Goal: Information Seeking & Learning: Learn about a topic

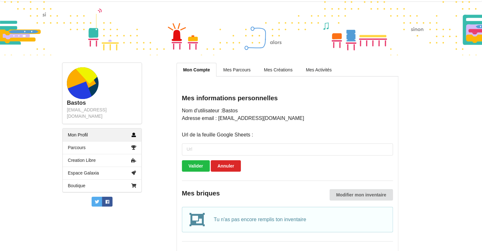
scroll to position [30, 0]
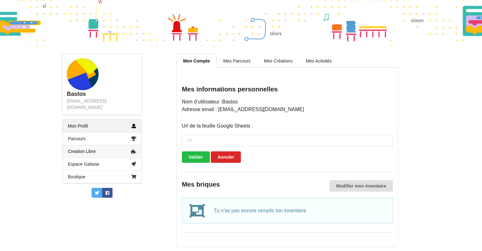
click at [98, 145] on link "Creation Libre" at bounding box center [102, 151] width 79 height 13
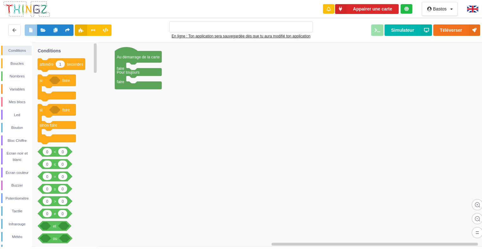
type input "Ma super application n°1"
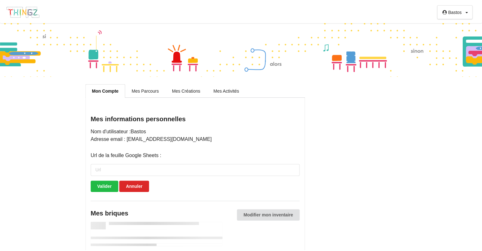
scroll to position [30, 0]
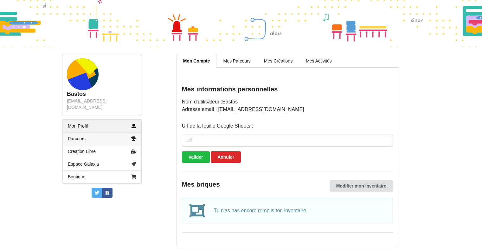
click at [104, 132] on link "Parcours" at bounding box center [102, 138] width 79 height 13
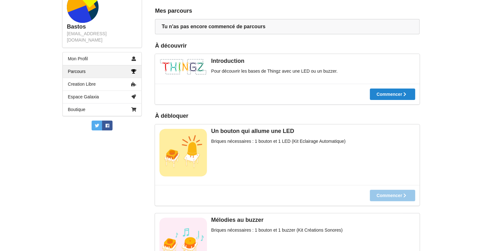
scroll to position [32, 0]
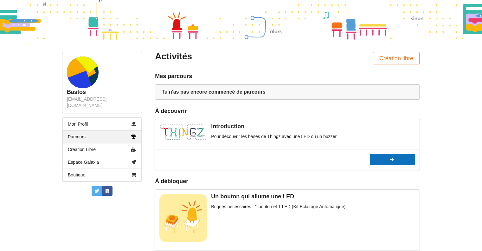
click at [409, 159] on div at bounding box center [392, 159] width 45 height 4
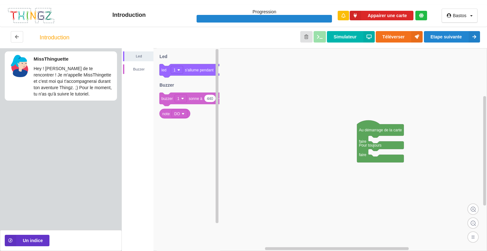
drag, startPoint x: 61, startPoint y: 78, endPoint x: 60, endPoint y: 73, distance: 5.1
click at [60, 73] on p "Hey ! [PERSON_NAME] de te rencontrer ! Je m'appelle MissThingette et c'est moi …" at bounding box center [74, 81] width 80 height 32
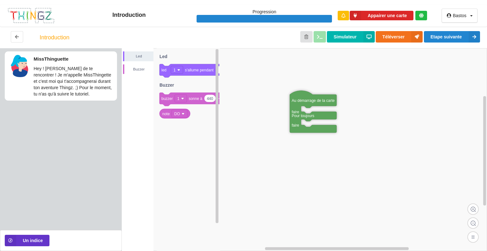
drag, startPoint x: 380, startPoint y: 133, endPoint x: 311, endPoint y: 101, distance: 75.3
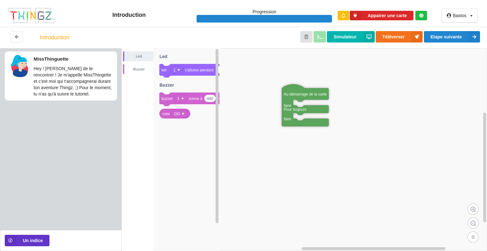
drag, startPoint x: 310, startPoint y: 100, endPoint x: 306, endPoint y: 83, distance: 17.4
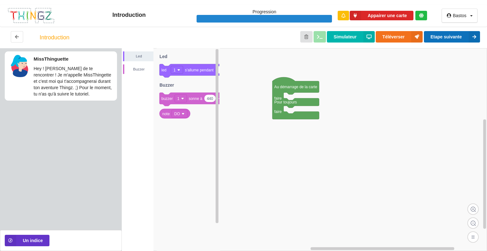
click at [459, 39] on button "Etape suivante" at bounding box center [452, 36] width 56 height 11
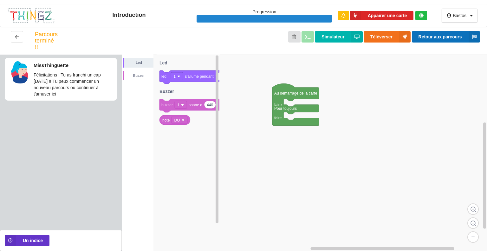
click at [460, 36] on button "Retour aux parcours" at bounding box center [446, 36] width 68 height 11
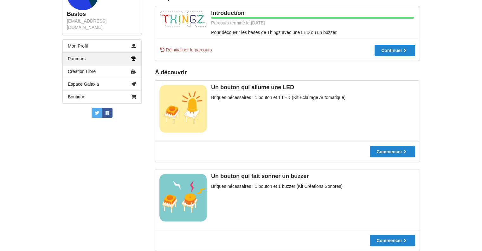
scroll to position [83, 0]
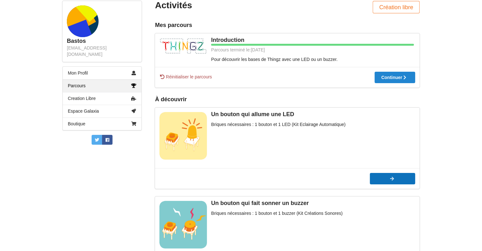
click at [397, 177] on div at bounding box center [392, 178] width 45 height 4
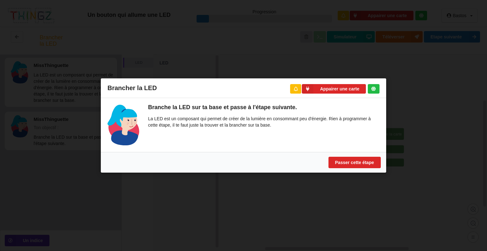
click at [284, 43] on div "Brancher la LED Appairer une carte Branche la LED sur ta base et passe à l'étap…" at bounding box center [243, 125] width 487 height 251
click at [343, 158] on button "Passer cette étape" at bounding box center [354, 162] width 52 height 11
click at [341, 161] on button "Passer cette étape" at bounding box center [354, 162] width 52 height 11
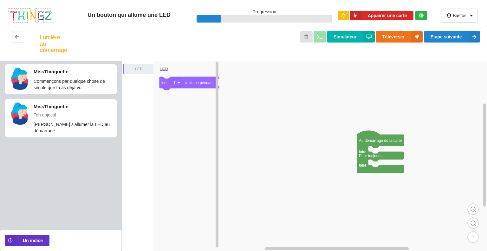
click at [342, 159] on rect at bounding box center [304, 156] width 365 height 190
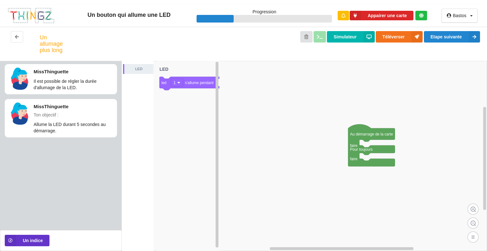
drag, startPoint x: 372, startPoint y: 147, endPoint x: 311, endPoint y: 106, distance: 73.8
click at [319, 111] on div "LED 1 led 1 s'allume pendant secondes LED Au démarrage de la carte faire Pour t…" at bounding box center [304, 156] width 365 height 190
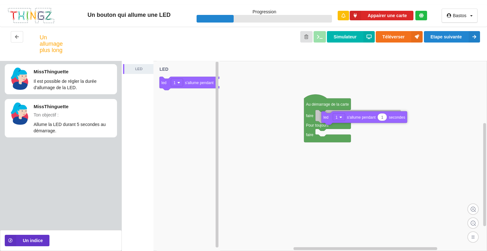
drag, startPoint x: 178, startPoint y: 84, endPoint x: 340, endPoint y: 118, distance: 165.6
click at [340, 118] on div "LED Au démarrage de la carte faire Pour toujours faire 1 led 1 s'allume pendant…" at bounding box center [304, 156] width 365 height 190
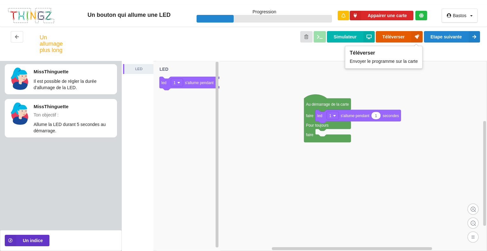
click at [389, 38] on button "Téléverser" at bounding box center [399, 36] width 47 height 11
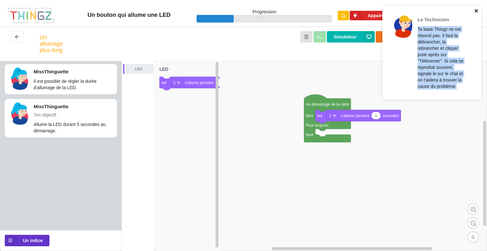
click at [474, 12] on div "Le Technicien Ta base Thingz ne me répond pas. Il faut la débrancher, la rebran…" at bounding box center [431, 53] width 99 height 94
click at [474, 12] on icon "close" at bounding box center [475, 10] width 3 height 3
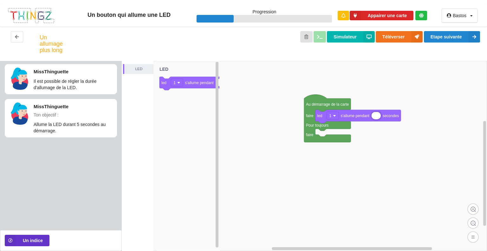
type input "5"
click at [303, 83] on rect at bounding box center [304, 156] width 365 height 190
click at [323, 39] on div "Simulateur Téléverser Etape suivante" at bounding box center [273, 43] width 424 height 25
click at [353, 34] on button "Simulateur" at bounding box center [351, 36] width 48 height 11
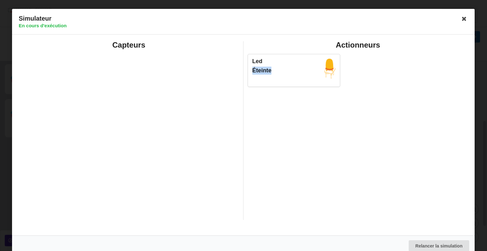
drag, startPoint x: 335, startPoint y: 73, endPoint x: 269, endPoint y: 77, distance: 66.7
click at [274, 76] on div "Led Éteinte" at bounding box center [294, 70] width 92 height 32
click at [402, 59] on div "Led Éteinte" at bounding box center [358, 70] width 225 height 40
click at [462, 19] on icon at bounding box center [464, 19] width 10 height 10
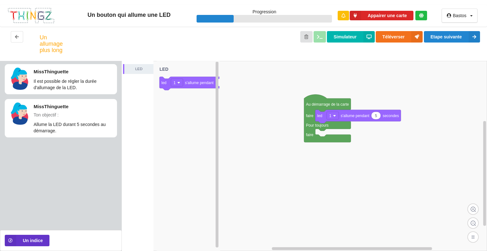
click at [86, 124] on p "Allume la LED durant 5 secondes au démarrage." at bounding box center [74, 127] width 80 height 13
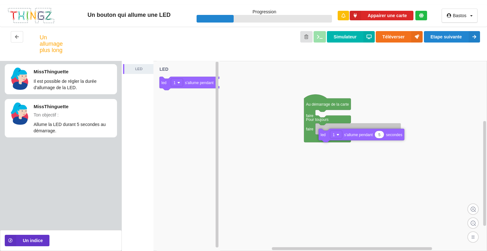
drag, startPoint x: 319, startPoint y: 120, endPoint x: 322, endPoint y: 138, distance: 18.2
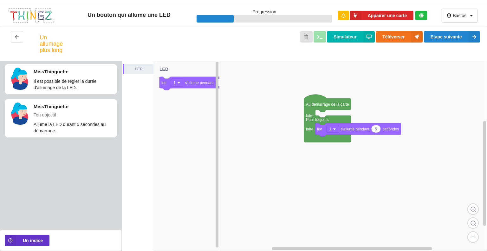
click at [285, 95] on rect at bounding box center [304, 156] width 365 height 190
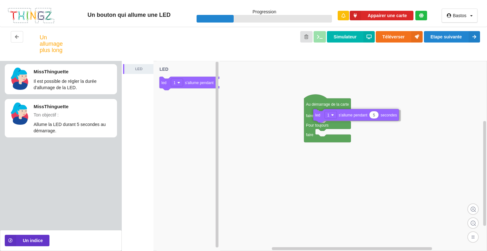
drag, startPoint x: 320, startPoint y: 135, endPoint x: 317, endPoint y: 120, distance: 14.8
click at [446, 35] on button "Etape suivante" at bounding box center [452, 36] width 56 height 11
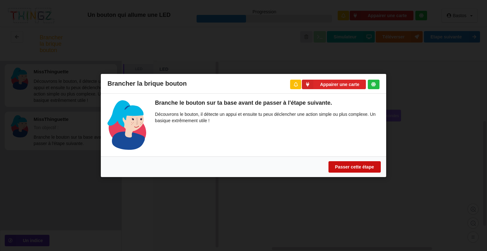
click at [369, 167] on button "Passer cette étape" at bounding box center [354, 166] width 52 height 11
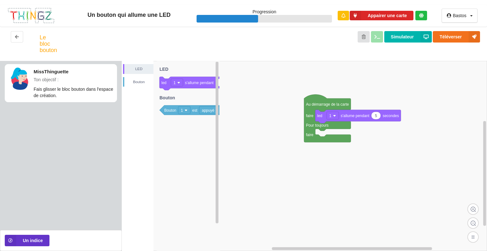
click at [366, 166] on rect at bounding box center [304, 156] width 365 height 190
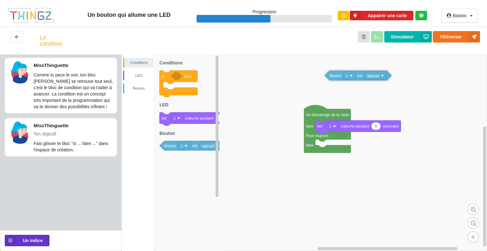
drag, startPoint x: 173, startPoint y: 112, endPoint x: 258, endPoint y: 88, distance: 87.8
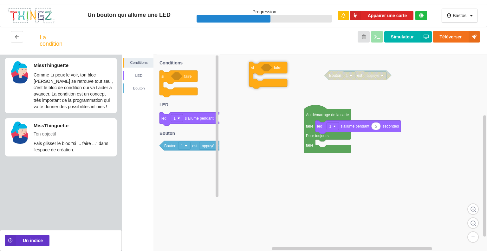
drag, startPoint x: 169, startPoint y: 81, endPoint x: 275, endPoint y: 72, distance: 105.9
click at [275, 72] on div "Conditions LED [PERSON_NAME] Au démarrage de la carte faire Pour toujours faire…" at bounding box center [304, 153] width 365 height 196
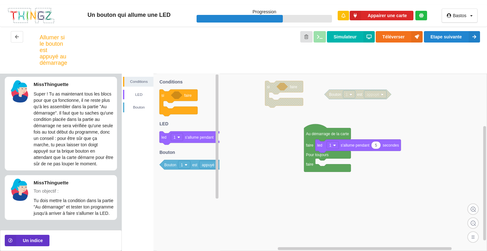
scroll to position [14, 0]
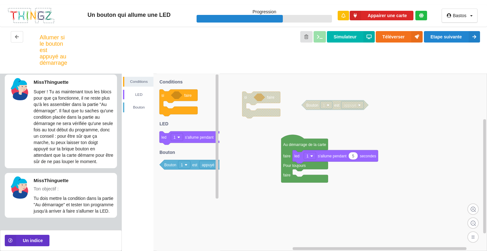
drag, startPoint x: 345, startPoint y: 75, endPoint x: 354, endPoint y: 91, distance: 18.6
click at [354, 91] on div "Conditions LED [PERSON_NAME] si faire 1 led 1 s'allume pendant secondes Bouton …" at bounding box center [304, 162] width 365 height 177
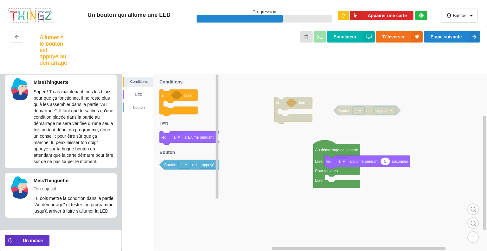
drag, startPoint x: 296, startPoint y: 112, endPoint x: 299, endPoint y: 118, distance: 7.1
click at [299, 118] on div "Conditions LED [PERSON_NAME] Au démarrage de la carte faire Pour toujours faire…" at bounding box center [304, 162] width 365 height 177
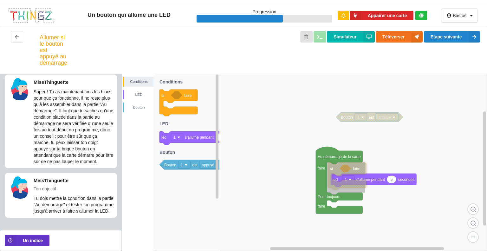
drag, startPoint x: 286, startPoint y: 126, endPoint x: 338, endPoint y: 181, distance: 76.0
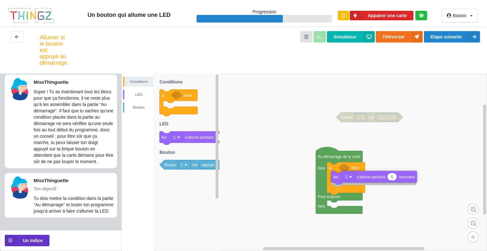
drag, startPoint x: 345, startPoint y: 182, endPoint x: 354, endPoint y: 172, distance: 13.5
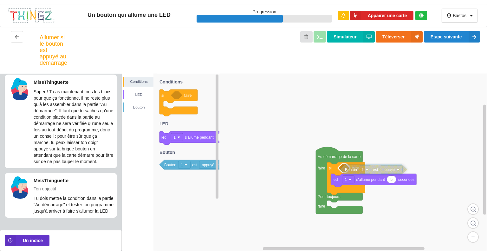
drag, startPoint x: 351, startPoint y: 116, endPoint x: 355, endPoint y: 169, distance: 52.5
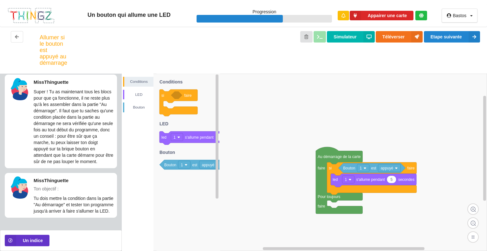
click at [411, 136] on rect at bounding box center [304, 162] width 365 height 177
click at [394, 143] on rect at bounding box center [304, 162] width 365 height 177
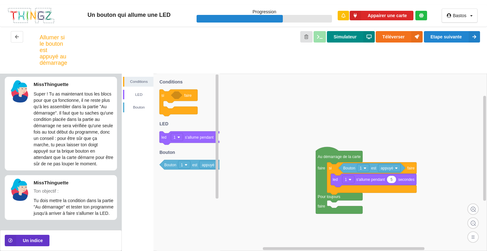
click at [338, 36] on button "Simulateur" at bounding box center [351, 36] width 48 height 11
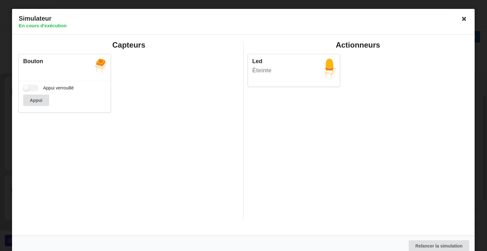
click at [22, 87] on div "Appui verrouillé Appui" at bounding box center [65, 96] width 92 height 31
click at [32, 87] on label "Appui verrouillé" at bounding box center [48, 88] width 51 height 7
click at [32, 87] on input "Appui verrouillé" at bounding box center [31, 88] width 16 height 7
checkbox input "true"
click at [44, 102] on div "Appui" at bounding box center [64, 99] width 83 height 11
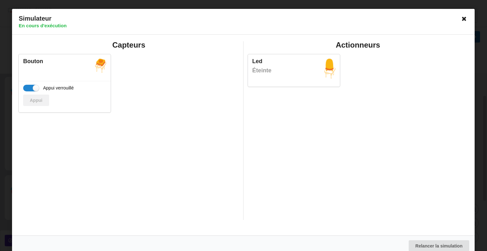
click at [459, 18] on icon at bounding box center [464, 19] width 10 height 10
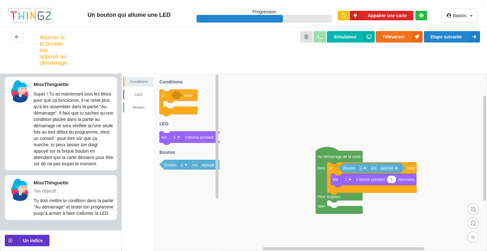
click at [462, 18] on div "Bastos Profil Déconnexion" at bounding box center [460, 16] width 36 height 14
click at [136, 98] on div "LED" at bounding box center [138, 95] width 30 height 10
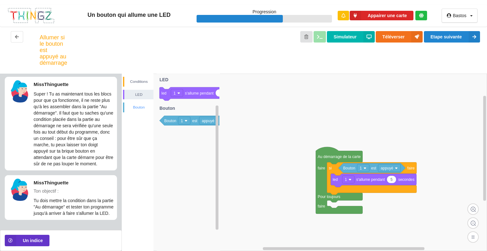
click at [137, 102] on div "Conditions LED Bouton" at bounding box center [138, 95] width 32 height 36
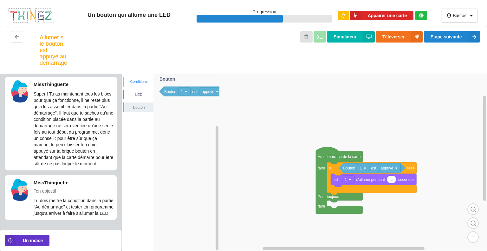
click at [133, 85] on div "Conditions" at bounding box center [138, 81] width 29 height 6
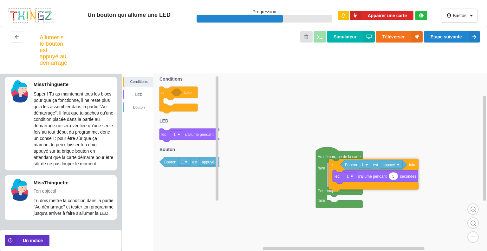
scroll to position [14, 0]
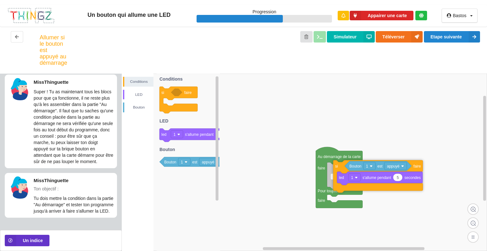
drag, startPoint x: 332, startPoint y: 172, endPoint x: 338, endPoint y: 170, distance: 6.6
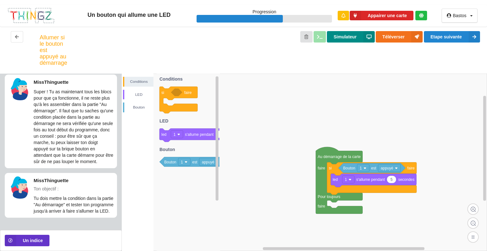
click at [350, 36] on button "Simulateur" at bounding box center [351, 36] width 48 height 11
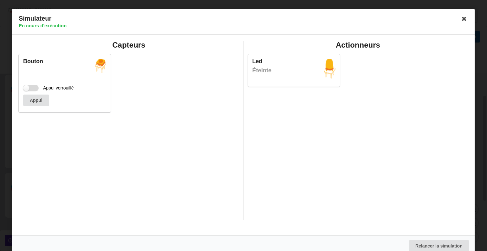
click at [32, 87] on label "Appui verrouillé" at bounding box center [48, 88] width 51 height 7
click at [32, 87] on input "Appui verrouillé" at bounding box center [31, 88] width 16 height 7
click at [37, 99] on div "Appui" at bounding box center [64, 99] width 83 height 11
click at [36, 87] on label "Appui verrouillé" at bounding box center [48, 88] width 51 height 7
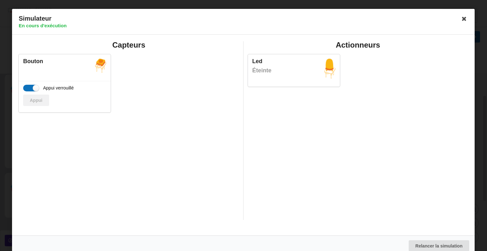
click at [36, 87] on input "Appui verrouillé" at bounding box center [31, 88] width 16 height 7
click at [35, 89] on label "Appui verrouillé" at bounding box center [48, 88] width 51 height 7
click at [35, 89] on input "Appui verrouillé" at bounding box center [31, 88] width 16 height 7
click at [34, 101] on div "Appui" at bounding box center [64, 99] width 83 height 11
click at [36, 86] on label "Appui verrouillé" at bounding box center [48, 88] width 51 height 7
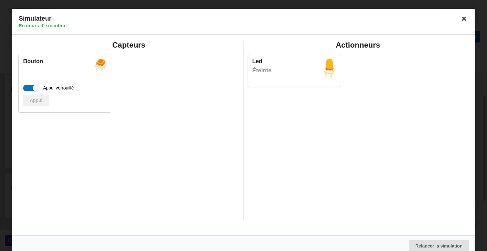
click at [36, 86] on input "Appui verrouillé" at bounding box center [31, 88] width 16 height 7
click at [33, 100] on button "Appui" at bounding box center [36, 99] width 26 height 11
click at [34, 100] on button "Appui" at bounding box center [36, 99] width 26 height 11
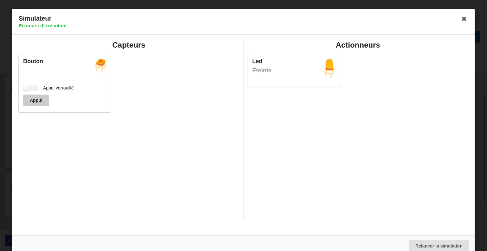
click at [34, 99] on button "Appui" at bounding box center [36, 99] width 26 height 11
click at [34, 89] on label "Appui verrouillé" at bounding box center [48, 88] width 51 height 7
click at [34, 89] on input "Appui verrouillé" at bounding box center [31, 88] width 16 height 7
checkbox input "true"
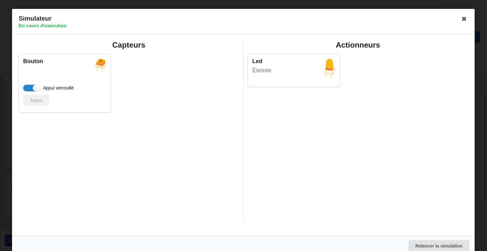
click at [301, 85] on div "Led Éteinte" at bounding box center [294, 70] width 92 height 32
click at [437, 246] on button "Relancer la simulation" at bounding box center [439, 245] width 61 height 11
click at [25, 87] on label "Appui verrouillé" at bounding box center [48, 88] width 51 height 7
click at [25, 87] on input "Appui verrouillé" at bounding box center [31, 88] width 16 height 7
checkbox input "true"
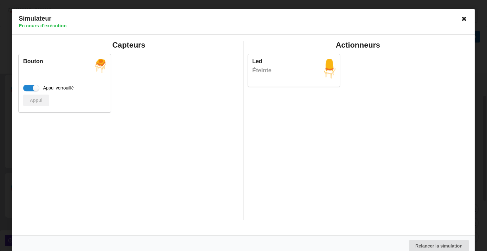
click at [461, 20] on icon at bounding box center [464, 19] width 10 height 10
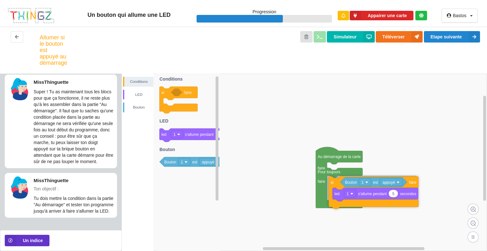
drag, startPoint x: 332, startPoint y: 169, endPoint x: 334, endPoint y: 183, distance: 14.4
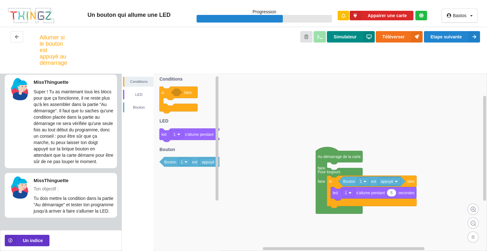
click at [342, 36] on button "Simulateur" at bounding box center [351, 36] width 48 height 11
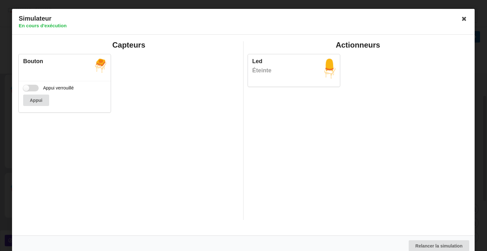
click at [27, 86] on label "Appui verrouillé" at bounding box center [48, 88] width 51 height 7
click at [27, 86] on input "Appui verrouillé" at bounding box center [31, 88] width 16 height 7
click at [34, 90] on label "Appui verrouillé" at bounding box center [48, 88] width 51 height 7
click at [34, 90] on input "Appui verrouillé" at bounding box center [31, 88] width 16 height 7
click at [34, 87] on label "Appui verrouillé" at bounding box center [48, 88] width 51 height 7
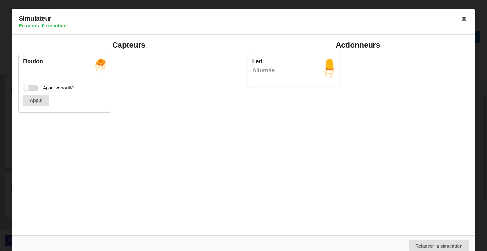
click at [34, 87] on input "Appui verrouillé" at bounding box center [31, 88] width 16 height 7
click at [34, 87] on label "Appui verrouillé" at bounding box center [48, 88] width 51 height 7
click at [34, 87] on input "Appui verrouillé" at bounding box center [31, 88] width 16 height 7
click at [34, 87] on label "Appui verrouillé" at bounding box center [48, 88] width 51 height 7
click at [34, 87] on input "Appui verrouillé" at bounding box center [31, 88] width 16 height 7
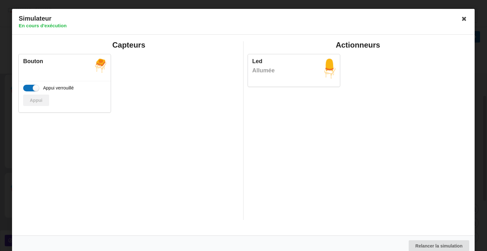
click at [34, 87] on label "Appui verrouillé" at bounding box center [48, 88] width 51 height 7
click at [34, 87] on input "Appui verrouillé" at bounding box center [31, 88] width 16 height 7
click at [34, 87] on label "Appui verrouillé" at bounding box center [48, 88] width 51 height 7
click at [34, 87] on input "Appui verrouillé" at bounding box center [31, 88] width 16 height 7
click at [34, 87] on label "Appui verrouillé" at bounding box center [48, 88] width 51 height 7
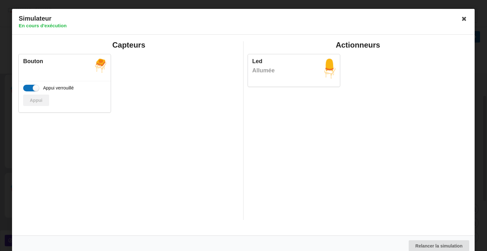
click at [34, 87] on input "Appui verrouillé" at bounding box center [31, 88] width 16 height 7
click at [34, 87] on label "Appui verrouillé" at bounding box center [48, 88] width 51 height 7
click at [34, 87] on input "Appui verrouillé" at bounding box center [31, 88] width 16 height 7
click at [34, 87] on label "Appui verrouillé" at bounding box center [48, 88] width 51 height 7
click at [34, 87] on input "Appui verrouillé" at bounding box center [31, 88] width 16 height 7
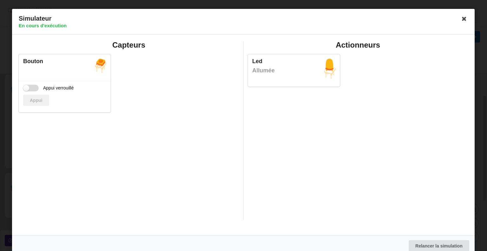
click at [34, 87] on label "Appui verrouillé" at bounding box center [48, 88] width 51 height 7
click at [34, 87] on input "Appui verrouillé" at bounding box center [31, 88] width 16 height 7
click at [34, 87] on label "Appui verrouillé" at bounding box center [48, 88] width 51 height 7
click at [34, 87] on input "Appui verrouillé" at bounding box center [31, 88] width 16 height 7
click at [34, 87] on label "Appui verrouillé" at bounding box center [48, 88] width 51 height 7
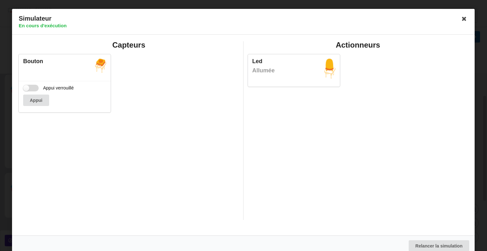
click at [34, 87] on input "Appui verrouillé" at bounding box center [31, 88] width 16 height 7
checkbox input "true"
click at [464, 18] on icon at bounding box center [464, 19] width 10 height 10
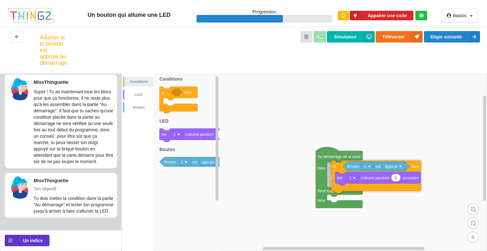
drag, startPoint x: 337, startPoint y: 182, endPoint x: 341, endPoint y: 167, distance: 15.5
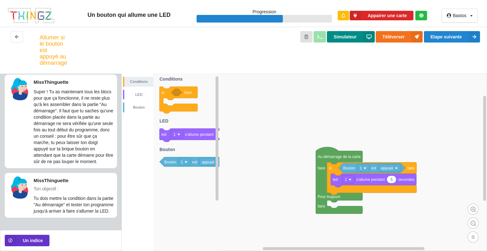
click at [345, 37] on button "Simulateur" at bounding box center [351, 36] width 48 height 11
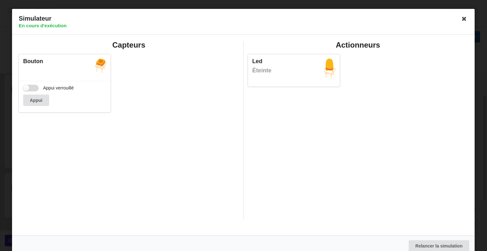
click at [23, 85] on div "Appui verrouillé Appui" at bounding box center [65, 96] width 92 height 31
click at [23, 86] on label "Appui verrouillé" at bounding box center [48, 88] width 51 height 7
click at [23, 86] on input "Appui verrouillé" at bounding box center [31, 88] width 16 height 7
click at [27, 86] on label "Appui verrouillé" at bounding box center [48, 88] width 51 height 7
click at [27, 86] on input "Appui verrouillé" at bounding box center [31, 88] width 16 height 7
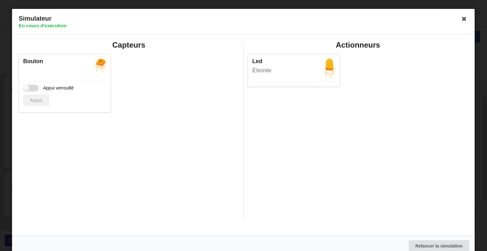
checkbox input "false"
click at [459, 17] on icon at bounding box center [464, 19] width 10 height 10
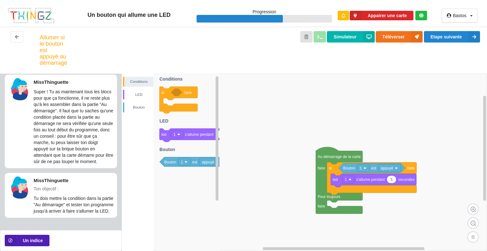
click at [33, 242] on button "Un indice" at bounding box center [27, 240] width 45 height 11
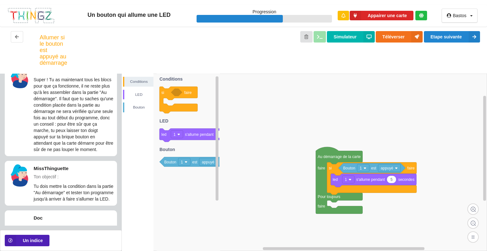
scroll to position [49, 0]
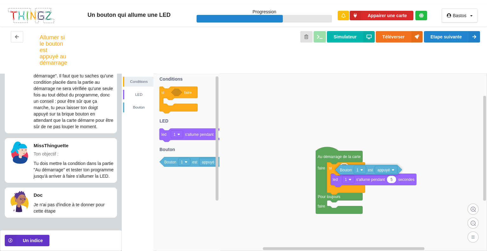
drag, startPoint x: 371, startPoint y: 170, endPoint x: 368, endPoint y: 172, distance: 3.7
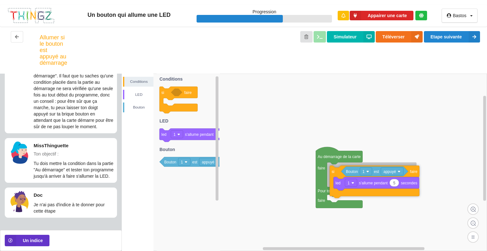
drag, startPoint x: 334, startPoint y: 171, endPoint x: 337, endPoint y: 174, distance: 4.5
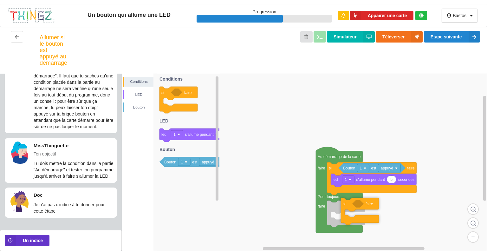
drag, startPoint x: 179, startPoint y: 110, endPoint x: 360, endPoint y: 221, distance: 212.8
click at [360, 221] on div "Conditions LED [PERSON_NAME] Au démarrage de la carte faire Pour toujours faire…" at bounding box center [304, 162] width 365 height 177
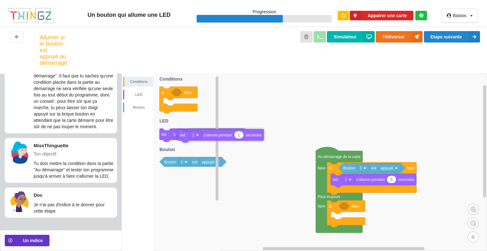
drag, startPoint x: 170, startPoint y: 139, endPoint x: 185, endPoint y: 140, distance: 14.4
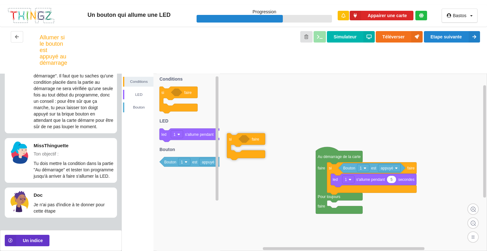
drag, startPoint x: 334, startPoint y: 207, endPoint x: 234, endPoint y: 140, distance: 120.2
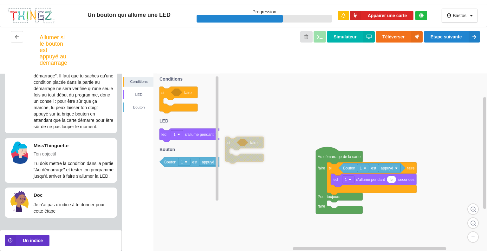
drag, startPoint x: 259, startPoint y: 139, endPoint x: 216, endPoint y: 142, distance: 42.9
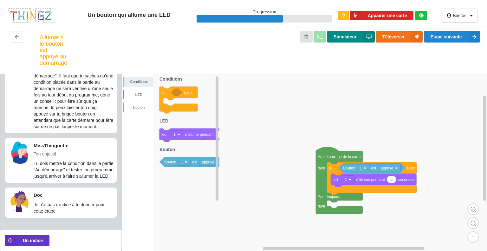
click at [365, 41] on icon at bounding box center [368, 36] width 11 height 11
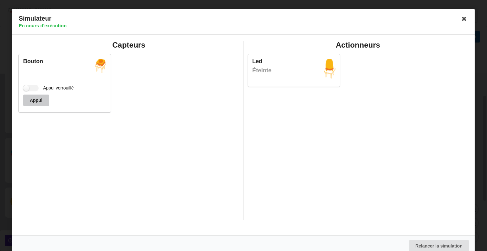
click at [25, 95] on button "Appui" at bounding box center [36, 99] width 26 height 11
drag, startPoint x: 29, startPoint y: 89, endPoint x: 27, endPoint y: 86, distance: 3.5
click at [27, 86] on label "Appui verrouillé" at bounding box center [48, 88] width 51 height 7
click at [27, 86] on input "Appui verrouillé" at bounding box center [31, 88] width 16 height 7
checkbox input "true"
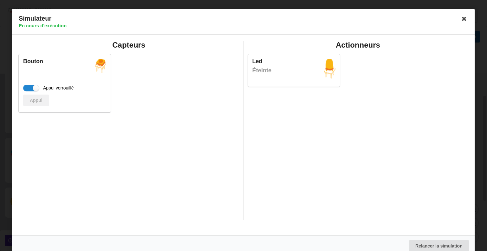
click at [30, 97] on div "Appui" at bounding box center [64, 99] width 83 height 11
click at [32, 102] on div "Appui" at bounding box center [64, 99] width 83 height 11
click at [30, 101] on div "Appui" at bounding box center [64, 99] width 83 height 11
click at [463, 13] on div "Simulateur En cours d'exécution" at bounding box center [243, 22] width 463 height 26
click at [462, 20] on icon at bounding box center [464, 19] width 10 height 10
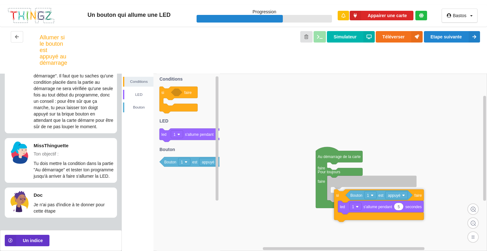
drag, startPoint x: 334, startPoint y: 171, endPoint x: 340, endPoint y: 198, distance: 28.1
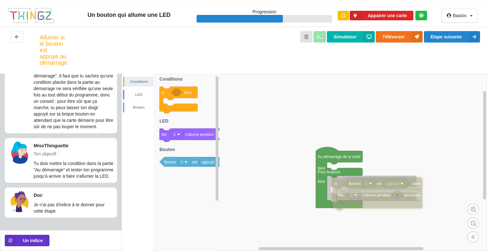
drag, startPoint x: 338, startPoint y: 197, endPoint x: 334, endPoint y: 178, distance: 19.8
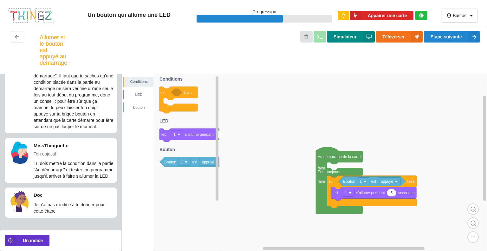
click at [344, 36] on button "Simulateur" at bounding box center [351, 36] width 48 height 11
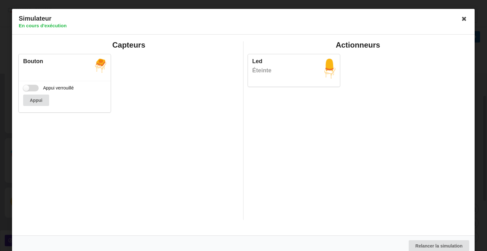
click at [27, 91] on label "Appui verrouillé" at bounding box center [48, 88] width 51 height 7
click at [27, 91] on input "Appui verrouillé" at bounding box center [31, 88] width 16 height 7
checkbox input "true"
click at [460, 13] on div "Simulateur En cours d'exécution" at bounding box center [243, 22] width 463 height 26
click at [464, 20] on icon at bounding box center [464, 19] width 10 height 10
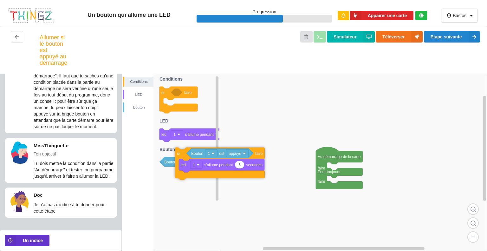
drag, startPoint x: 337, startPoint y: 183, endPoint x: 185, endPoint y: 155, distance: 154.4
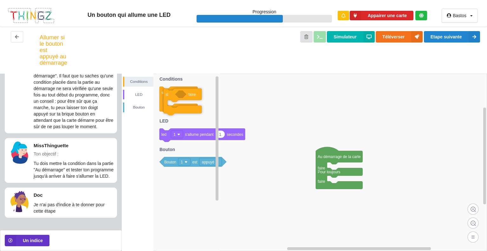
drag, startPoint x: 181, startPoint y: 96, endPoint x: 185, endPoint y: 101, distance: 6.3
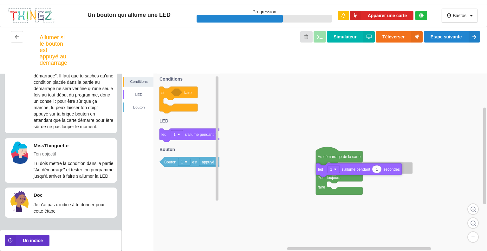
drag, startPoint x: 179, startPoint y: 132, endPoint x: 337, endPoint y: 168, distance: 161.8
click at [337, 168] on div "Conditions LED [PERSON_NAME] Au démarrage de la carte faire Pour toujours faire…" at bounding box center [304, 162] width 365 height 177
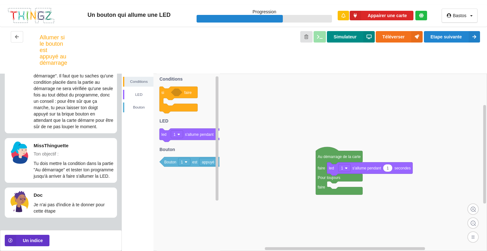
click at [348, 34] on button "Simulateur" at bounding box center [351, 36] width 48 height 11
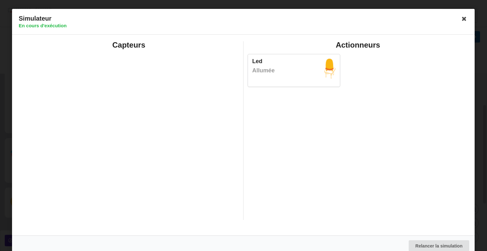
click at [309, 85] on div "Led Allumée" at bounding box center [294, 70] width 92 height 32
click at [143, 89] on div "Capteurs" at bounding box center [128, 130] width 229 height 178
drag, startPoint x: 100, startPoint y: 101, endPoint x: 87, endPoint y: 105, distance: 13.5
click at [93, 103] on div "Capteurs" at bounding box center [128, 130] width 229 height 178
drag, startPoint x: 9, startPoint y: 100, endPoint x: 56, endPoint y: 87, distance: 48.5
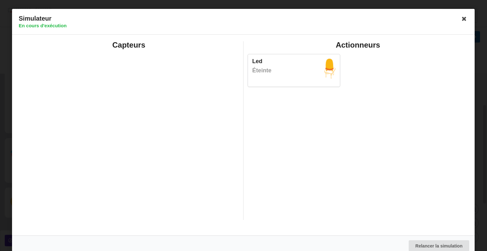
click at [13, 97] on div "Simulateur En cours d'exécution Capteurs Actionneurs Led Éteinte Relancer la si…" at bounding box center [243, 125] width 487 height 251
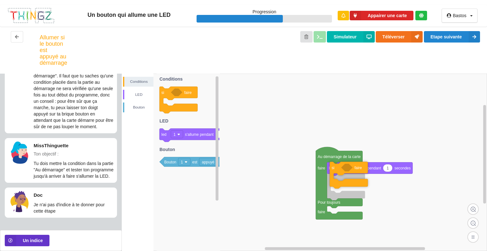
drag, startPoint x: 166, startPoint y: 92, endPoint x: 336, endPoint y: 167, distance: 185.8
click at [336, 167] on div "Conditions LED [PERSON_NAME] Au démarrage de la carte faire Pour toujours faire…" at bounding box center [304, 162] width 365 height 177
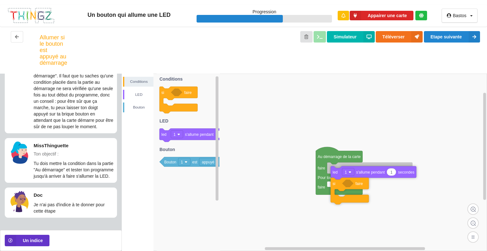
drag, startPoint x: 343, startPoint y: 170, endPoint x: 347, endPoint y: 172, distance: 4.4
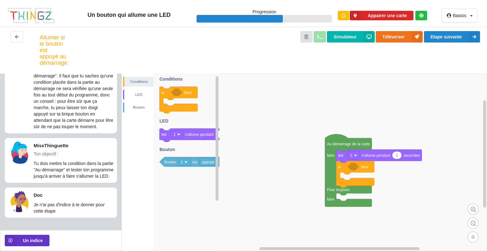
drag, startPoint x: 376, startPoint y: 133, endPoint x: 378, endPoint y: 130, distance: 3.8
click at [378, 130] on div "Conditions LED [PERSON_NAME] si faire 1 led 1 s'allume pendant secondes [PERSON…" at bounding box center [304, 162] width 365 height 177
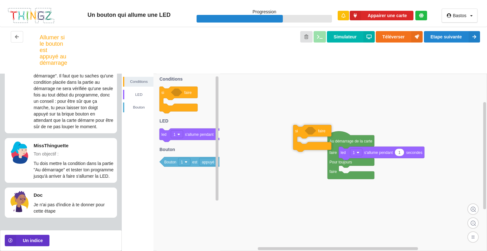
drag, startPoint x: 352, startPoint y: 168, endPoint x: 302, endPoint y: 130, distance: 62.6
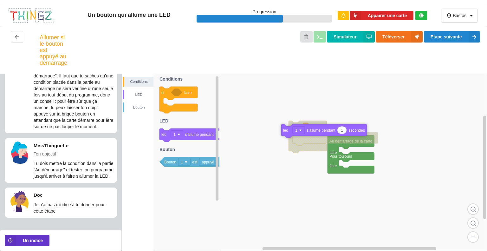
drag, startPoint x: 366, startPoint y: 154, endPoint x: 312, endPoint y: 145, distance: 54.3
drag, startPoint x: 175, startPoint y: 165, endPoint x: 315, endPoint y: 133, distance: 143.7
click at [315, 133] on div "Conditions LED [PERSON_NAME] Au démarrage de la carte faire Pour toujours faire…" at bounding box center [304, 162] width 365 height 177
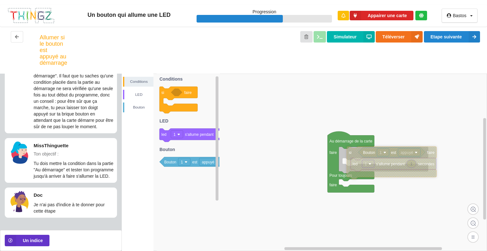
drag, startPoint x: 289, startPoint y: 126, endPoint x: 347, endPoint y: 152, distance: 63.9
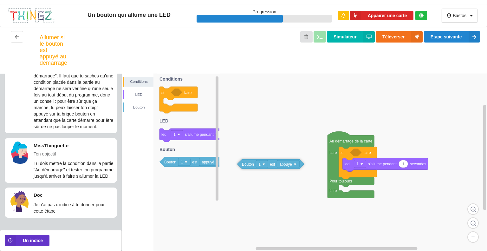
drag, startPoint x: 364, startPoint y: 154, endPoint x: 247, endPoint y: 165, distance: 116.9
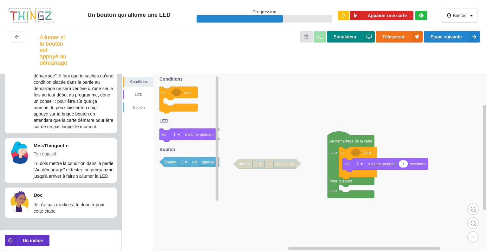
click at [356, 38] on button "Simulateur" at bounding box center [351, 36] width 48 height 11
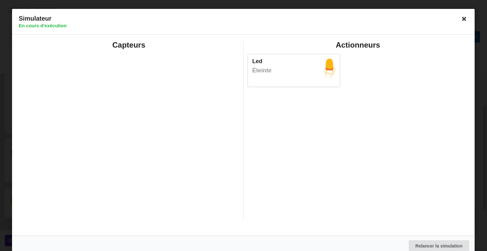
drag, startPoint x: 147, startPoint y: 89, endPoint x: 170, endPoint y: 85, distance: 22.9
click at [148, 89] on div "Capteurs" at bounding box center [128, 130] width 229 height 178
click at [305, 86] on div "Led Éteinte" at bounding box center [294, 70] width 92 height 32
click at [459, 21] on icon at bounding box center [464, 19] width 10 height 10
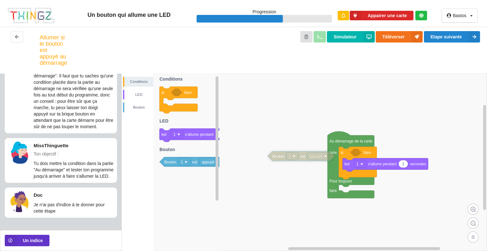
drag, startPoint x: 284, startPoint y: 165, endPoint x: 362, endPoint y: 153, distance: 78.9
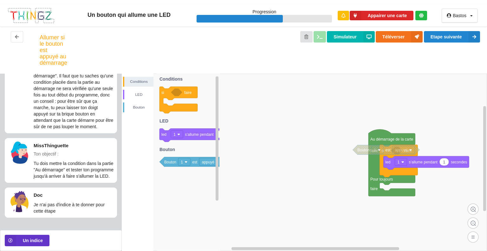
drag, startPoint x: 257, startPoint y: 164, endPoint x: 325, endPoint y: 157, distance: 67.5
click at [325, 157] on div "Conditions LED [PERSON_NAME] si faire 1 led 1 s'allume pendant secondes Bouton …" at bounding box center [304, 162] width 365 height 177
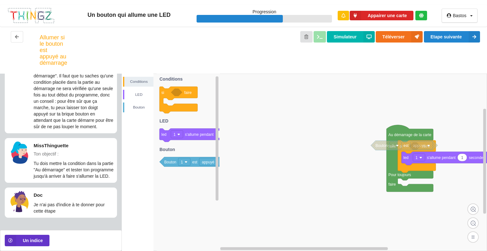
click at [325, 157] on rect at bounding box center [304, 162] width 365 height 177
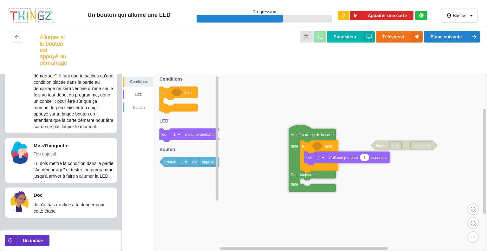
drag, startPoint x: 415, startPoint y: 138, endPoint x: 316, endPoint y: 139, distance: 99.2
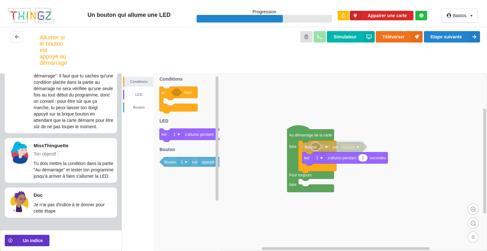
drag, startPoint x: 394, startPoint y: 146, endPoint x: 324, endPoint y: 147, distance: 70.7
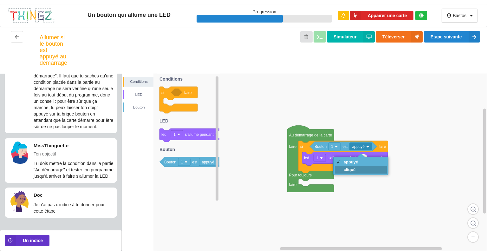
click at [354, 169] on div "cliqué" at bounding box center [351, 169] width 15 height 5
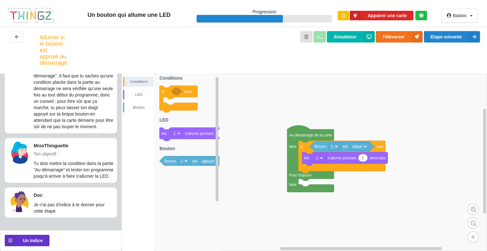
drag, startPoint x: 211, startPoint y: 197, endPoint x: 309, endPoint y: 114, distance: 128.7
click at [225, 187] on div "Conditions LED [PERSON_NAME] Au démarrage de la carte faire Pour toujours faire…" at bounding box center [304, 162] width 365 height 177
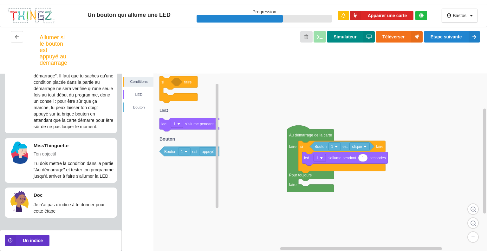
click at [344, 38] on button "Simulateur" at bounding box center [351, 36] width 48 height 11
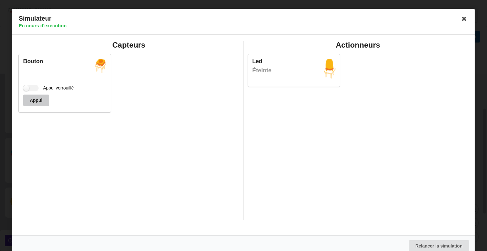
click at [27, 100] on button "Appui" at bounding box center [36, 99] width 26 height 11
click at [27, 90] on label "Appui verrouillé" at bounding box center [48, 88] width 51 height 7
click at [27, 90] on input "Appui verrouillé" at bounding box center [31, 88] width 16 height 7
checkbox input "true"
click at [459, 19] on icon at bounding box center [464, 19] width 10 height 10
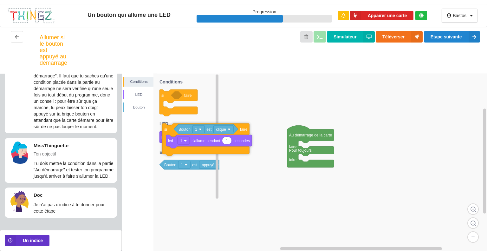
drag, startPoint x: 305, startPoint y: 149, endPoint x: 163, endPoint y: 131, distance: 143.2
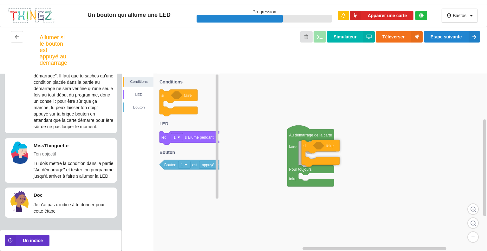
drag, startPoint x: 160, startPoint y: 97, endPoint x: 302, endPoint y: 148, distance: 151.3
click at [302, 148] on div "Conditions LED [PERSON_NAME] Au démarrage de la carte faire Pour toujours faire…" at bounding box center [304, 162] width 365 height 177
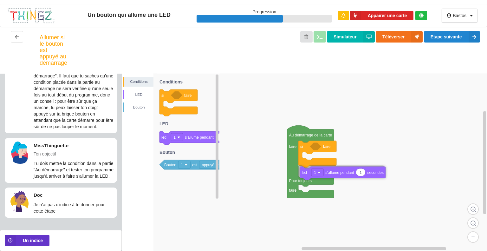
drag, startPoint x: 163, startPoint y: 140, endPoint x: 304, endPoint y: 176, distance: 144.8
click at [304, 176] on div "Conditions LED [PERSON_NAME] Au démarrage de la carte faire Pour toujours faire…" at bounding box center [304, 162] width 365 height 177
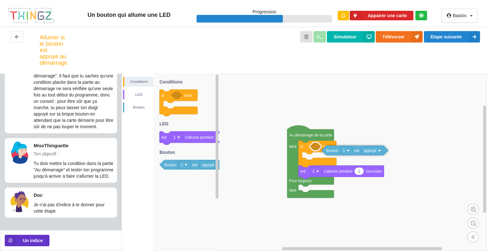
drag, startPoint x: 176, startPoint y: 165, endPoint x: 339, endPoint y: 147, distance: 164.6
click at [339, 147] on div "Conditions LED [PERSON_NAME] Au démarrage de la carte faire Pour toujours faire…" at bounding box center [304, 162] width 365 height 177
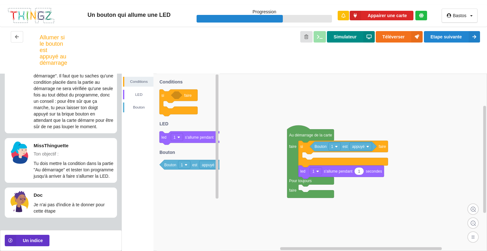
click at [353, 35] on button "Simulateur" at bounding box center [351, 36] width 48 height 11
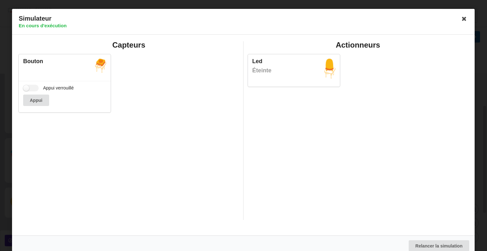
click at [17, 86] on div "Bouton Appui verrouillé Appui" at bounding box center [128, 83] width 225 height 66
click at [24, 86] on label "Appui verrouillé" at bounding box center [48, 88] width 51 height 7
click at [24, 86] on input "Appui verrouillé" at bounding box center [31, 88] width 16 height 7
click at [24, 86] on label "Appui verrouillé" at bounding box center [48, 88] width 51 height 7
click at [24, 86] on input "Appui verrouillé" at bounding box center [31, 88] width 16 height 7
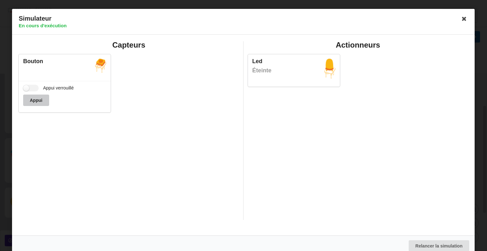
click at [23, 104] on button "Appui" at bounding box center [36, 99] width 26 height 11
click at [25, 100] on button "Appui" at bounding box center [36, 99] width 26 height 11
click at [36, 101] on button "Appui" at bounding box center [36, 99] width 26 height 11
click at [27, 87] on div "Appui verrouillé Appui" at bounding box center [65, 96] width 92 height 31
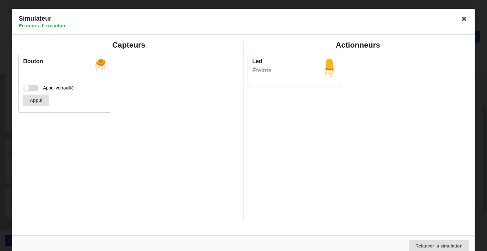
click at [27, 87] on label "Appui verrouillé" at bounding box center [48, 88] width 51 height 7
click at [27, 87] on input "Appui verrouillé" at bounding box center [31, 88] width 16 height 7
checkbox input "true"
click at [464, 17] on icon at bounding box center [464, 19] width 10 height 10
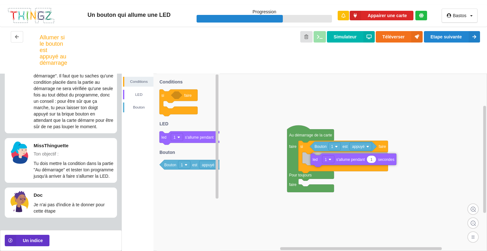
drag, startPoint x: 301, startPoint y: 173, endPoint x: 313, endPoint y: 161, distance: 17.0
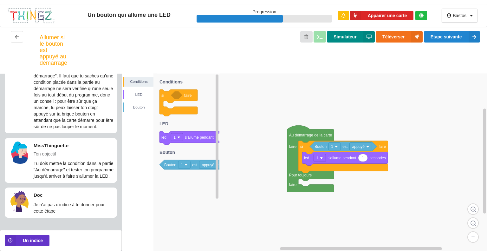
click at [340, 36] on button "Simulateur" at bounding box center [351, 36] width 48 height 11
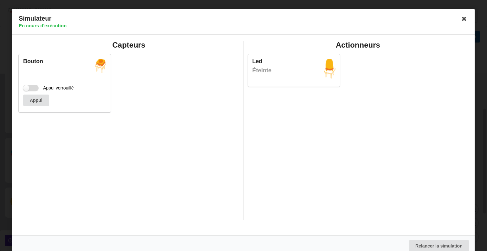
click at [34, 85] on label "Appui verrouillé" at bounding box center [48, 88] width 51 height 7
click at [34, 85] on input "Appui verrouillé" at bounding box center [31, 88] width 16 height 7
checkbox input "true"
click at [36, 103] on div "Appui" at bounding box center [64, 99] width 83 height 11
click at [467, 20] on div "Simulateur En cours d'exécution" at bounding box center [243, 22] width 463 height 26
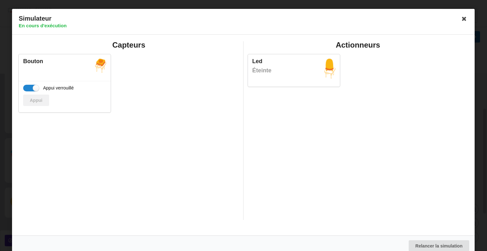
drag, startPoint x: 465, startPoint y: 20, endPoint x: 461, endPoint y: 17, distance: 4.8
click at [461, 17] on icon at bounding box center [464, 19] width 10 height 10
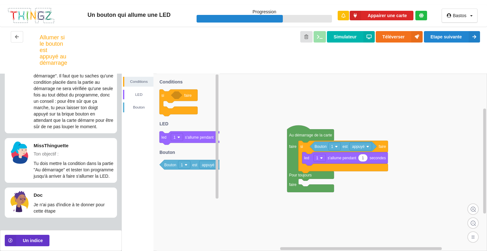
scroll to position [0, 0]
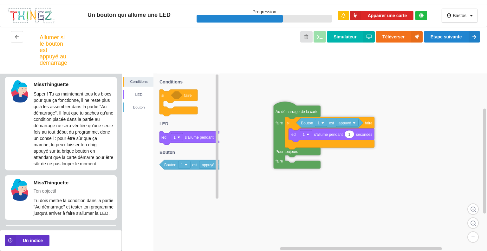
drag, startPoint x: 304, startPoint y: 139, endPoint x: 291, endPoint y: 115, distance: 27.3
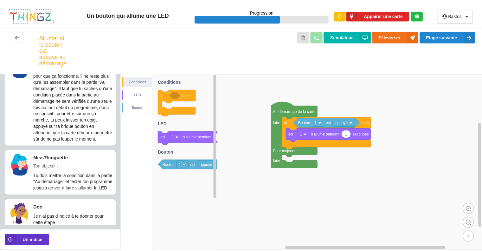
scroll to position [49, 0]
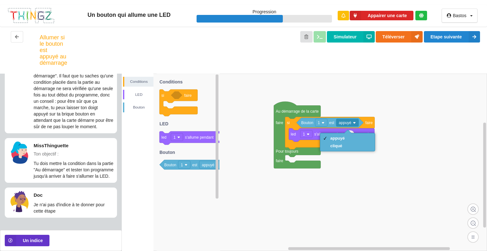
click at [365, 106] on rect at bounding box center [304, 162] width 365 height 177
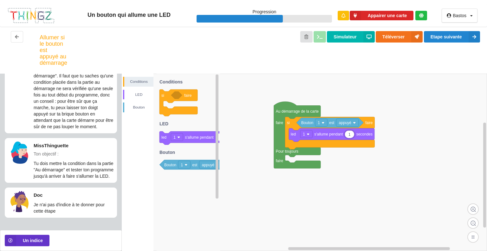
click at [352, 135] on input "1" at bounding box center [349, 133] width 9 height 7
type input "10"
click at [345, 71] on div "Allumer si le bouton est appuyé au démarrage Simulateur Téléverser Etape suivan…" at bounding box center [243, 50] width 487 height 47
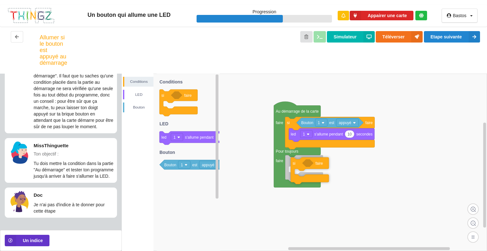
drag, startPoint x: 170, startPoint y: 96, endPoint x: 297, endPoint y: 162, distance: 143.8
click at [297, 162] on div "Conditions LED [PERSON_NAME] Au démarrage de la carte faire Pour toujours faire…" at bounding box center [304, 162] width 365 height 177
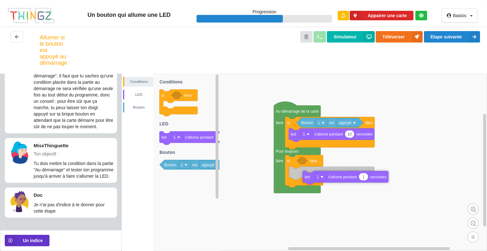
drag, startPoint x: 176, startPoint y: 138, endPoint x: 314, endPoint y: 173, distance: 142.1
click at [316, 175] on div "Conditions LED [PERSON_NAME] Au démarrage de la carte faire Pour toujours faire…" at bounding box center [304, 162] width 365 height 177
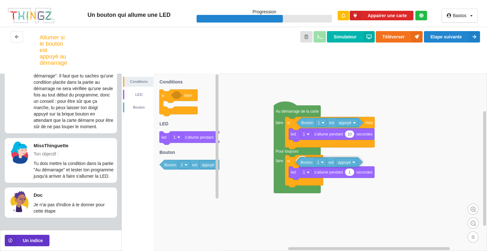
drag, startPoint x: 196, startPoint y: 168, endPoint x: 334, endPoint y: 165, distance: 138.9
click at [334, 165] on div "Conditions LED [PERSON_NAME] Au démarrage de la carte faire Pour toujours faire…" at bounding box center [304, 162] width 365 height 177
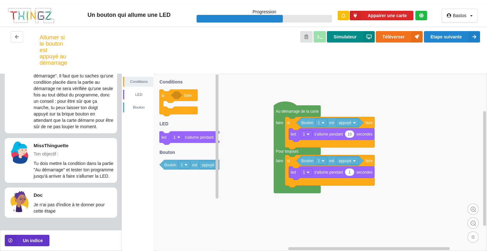
click at [341, 42] on button "Simulateur" at bounding box center [351, 36] width 48 height 11
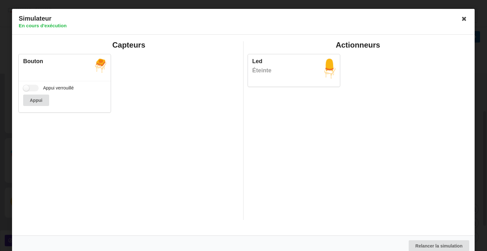
click at [30, 82] on div "Appui verrouillé Appui" at bounding box center [65, 96] width 92 height 31
click at [30, 87] on label "Appui verrouillé" at bounding box center [48, 88] width 51 height 7
click at [30, 87] on input "Appui verrouillé" at bounding box center [31, 88] width 16 height 7
checkbox input "true"
click at [460, 16] on icon at bounding box center [464, 19] width 10 height 10
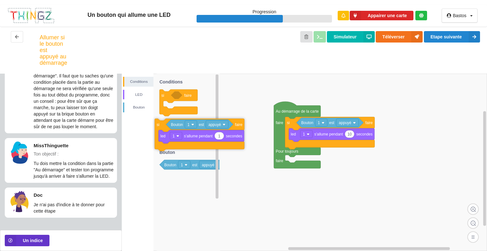
drag, startPoint x: 289, startPoint y: 162, endPoint x: 151, endPoint y: 120, distance: 144.3
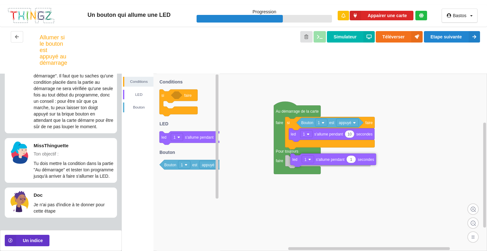
drag, startPoint x: 164, startPoint y: 141, endPoint x: 295, endPoint y: 163, distance: 132.8
click at [295, 163] on div "Conditions LED [PERSON_NAME] Au démarrage de la carte faire Pour toujours faire…" at bounding box center [304, 162] width 365 height 177
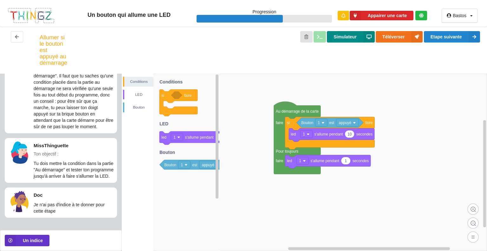
click at [351, 35] on button "Simulateur" at bounding box center [351, 36] width 48 height 11
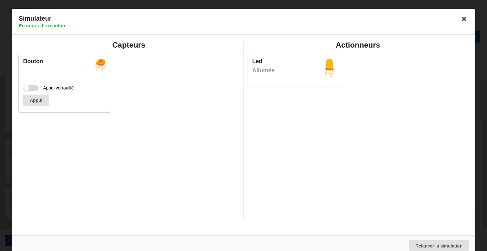
click at [27, 88] on label "Appui verrouillé" at bounding box center [48, 88] width 51 height 7
click at [27, 88] on input "Appui verrouillé" at bounding box center [31, 88] width 16 height 7
click at [27, 88] on label "Appui verrouillé" at bounding box center [48, 88] width 51 height 7
click at [27, 88] on input "Appui verrouillé" at bounding box center [31, 88] width 16 height 7
click at [27, 88] on label "Appui verrouillé" at bounding box center [48, 88] width 51 height 7
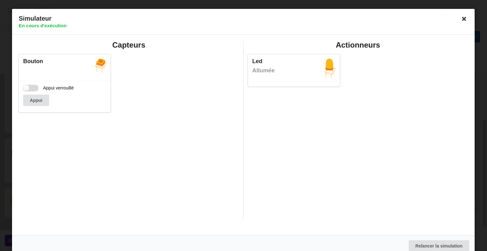
click at [27, 88] on input "Appui verrouillé" at bounding box center [31, 88] width 16 height 7
click at [27, 88] on label "Appui verrouillé" at bounding box center [48, 88] width 51 height 7
click at [27, 88] on input "Appui verrouillé" at bounding box center [31, 88] width 16 height 7
click at [27, 88] on label "Appui verrouillé" at bounding box center [48, 88] width 51 height 7
click at [27, 88] on input "Appui verrouillé" at bounding box center [31, 88] width 16 height 7
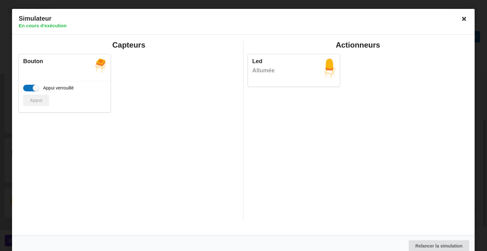
click at [27, 88] on label "Appui verrouillé" at bounding box center [48, 88] width 51 height 7
click at [27, 88] on input "Appui verrouillé" at bounding box center [31, 88] width 16 height 7
click at [27, 88] on label "Appui verrouillé" at bounding box center [48, 88] width 51 height 7
click at [27, 88] on input "Appui verrouillé" at bounding box center [31, 88] width 16 height 7
click at [27, 88] on label "Appui verrouillé" at bounding box center [48, 88] width 51 height 7
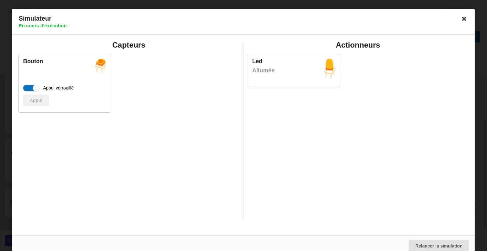
click at [27, 88] on input "Appui verrouillé" at bounding box center [31, 88] width 16 height 7
click at [27, 88] on label "Appui verrouillé" at bounding box center [48, 88] width 51 height 7
click at [27, 88] on input "Appui verrouillé" at bounding box center [31, 88] width 16 height 7
click at [27, 88] on label "Appui verrouillé" at bounding box center [48, 88] width 51 height 7
click at [27, 88] on input "Appui verrouillé" at bounding box center [31, 88] width 16 height 7
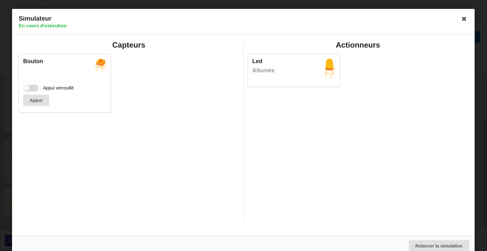
click at [27, 88] on label "Appui verrouillé" at bounding box center [48, 88] width 51 height 7
click at [27, 88] on input "Appui verrouillé" at bounding box center [31, 88] width 16 height 7
click at [27, 88] on label "Appui verrouillé" at bounding box center [48, 88] width 51 height 7
click at [27, 88] on input "Appui verrouillé" at bounding box center [31, 88] width 16 height 7
click at [27, 88] on label "Appui verrouillé" at bounding box center [48, 88] width 51 height 7
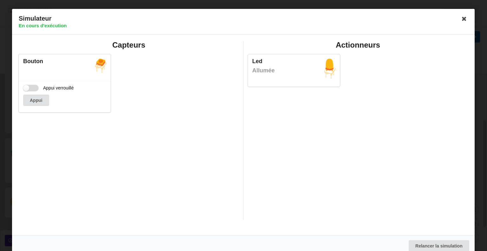
click at [27, 88] on input "Appui verrouillé" at bounding box center [31, 88] width 16 height 7
checkbox input "true"
click at [460, 19] on icon at bounding box center [464, 19] width 10 height 10
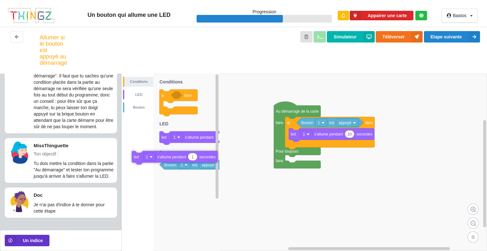
drag, startPoint x: 288, startPoint y: 165, endPoint x: 138, endPoint y: 159, distance: 150.7
click at [351, 135] on input "10" at bounding box center [349, 133] width 9 height 7
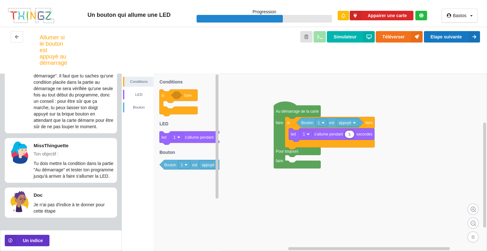
type input "5"
click at [446, 39] on button "Etape suivante" at bounding box center [452, 36] width 56 height 11
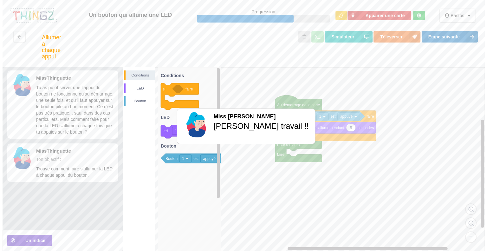
scroll to position [0, 0]
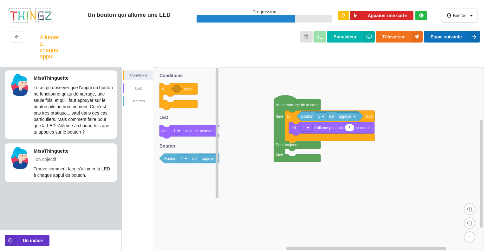
click at [446, 39] on button "Etape suivante" at bounding box center [452, 36] width 56 height 11
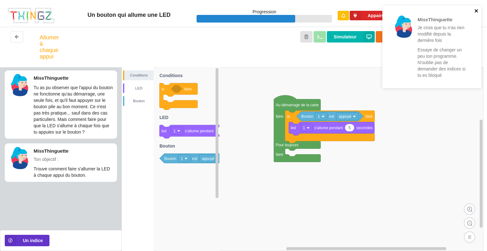
click at [475, 13] on button "close" at bounding box center [476, 11] width 4 height 6
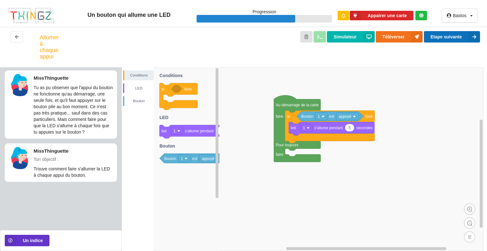
click at [452, 37] on button "Etape suivante" at bounding box center [452, 36] width 56 height 11
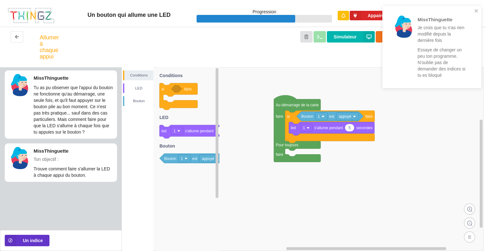
click at [474, 7] on div "MissThinguette Je crois que tu n'as rien modifié depuis la dernière fois Essaye…" at bounding box center [431, 47] width 99 height 82
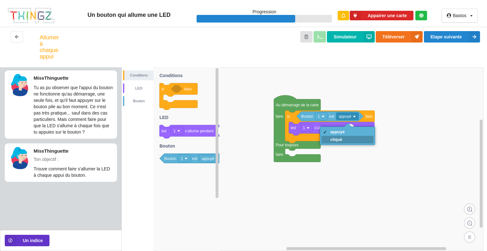
click at [336, 142] on div "cliqué" at bounding box center [347, 140] width 52 height 8
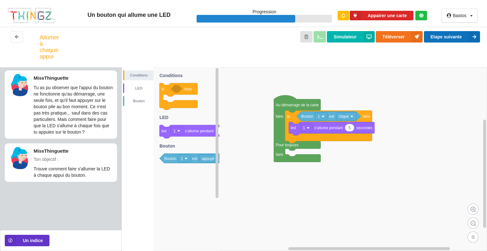
click at [458, 32] on button "Etape suivante" at bounding box center [452, 36] width 56 height 11
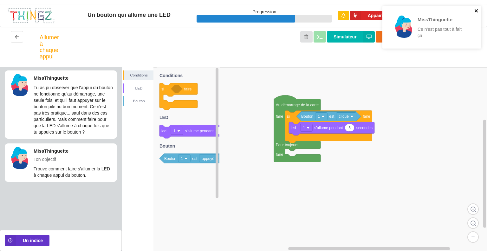
click at [477, 9] on icon "close" at bounding box center [476, 10] width 4 height 5
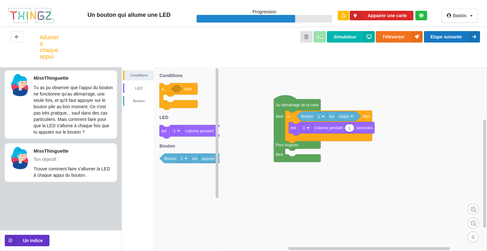
type input "1"
click at [444, 36] on button "Etape suivante" at bounding box center [452, 36] width 56 height 11
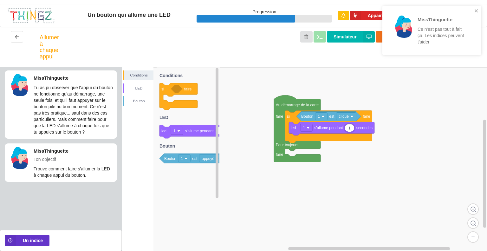
click at [472, 14] on div "MissThinguette Ce n'est pas tout à fait ça. Les indices peuvent t'aider" at bounding box center [430, 30] width 86 height 40
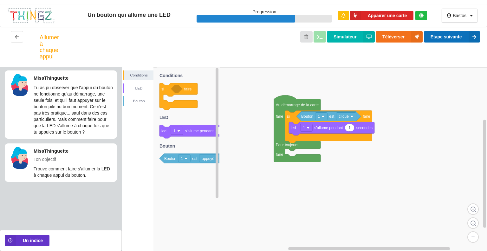
click at [461, 40] on button "Etape suivante" at bounding box center [452, 36] width 56 height 11
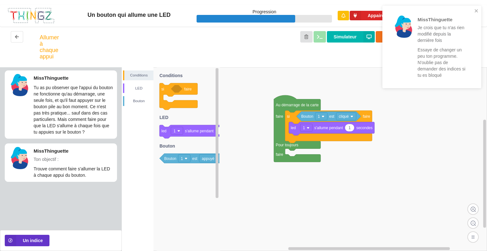
click at [479, 12] on div "MissThinguette Je crois que tu n'as rien modifié depuis la dernière fois Essaye…" at bounding box center [431, 47] width 99 height 82
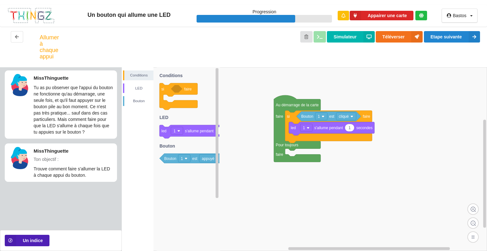
click at [39, 240] on button "Un indice" at bounding box center [27, 240] width 45 height 11
click at [36, 242] on button "Un indice" at bounding box center [27, 240] width 45 height 11
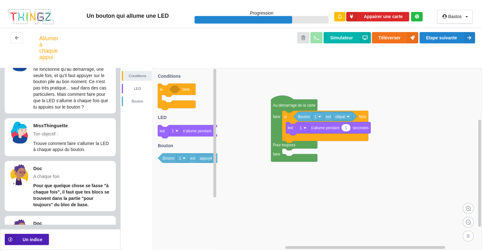
scroll to position [59, 0]
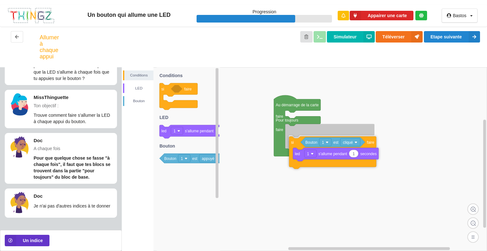
drag, startPoint x: 296, startPoint y: 121, endPoint x: 301, endPoint y: 147, distance: 26.3
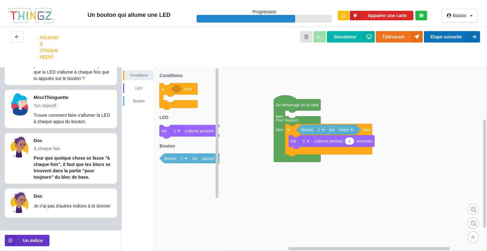
click at [439, 38] on button "Etape suivante" at bounding box center [452, 36] width 56 height 11
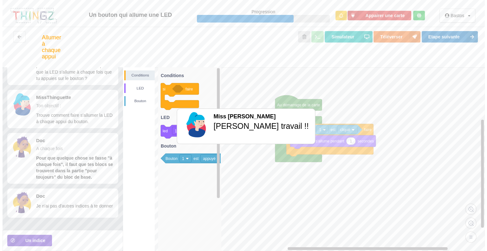
scroll to position [0, 0]
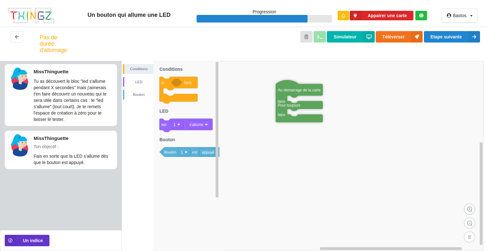
drag, startPoint x: 265, startPoint y: 74, endPoint x: 290, endPoint y: 95, distance: 32.6
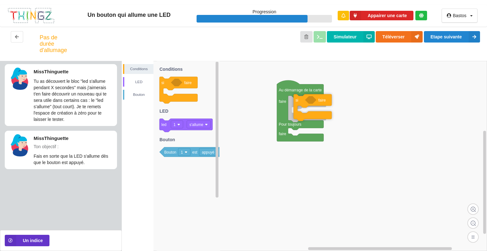
drag, startPoint x: 171, startPoint y: 88, endPoint x: 305, endPoint y: 105, distance: 135.2
click at [305, 105] on div "Conditions LED [PERSON_NAME] Au démarrage de la carte faire Pour toujours faire…" at bounding box center [304, 156] width 365 height 190
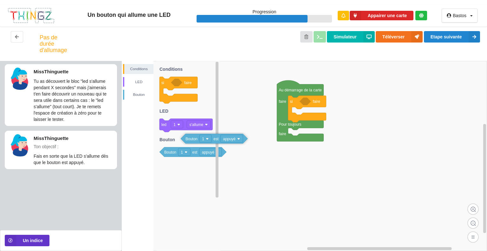
drag, startPoint x: 175, startPoint y: 151, endPoint x: 198, endPoint y: 135, distance: 27.5
click at [197, 137] on icon at bounding box center [188, 156] width 63 height 190
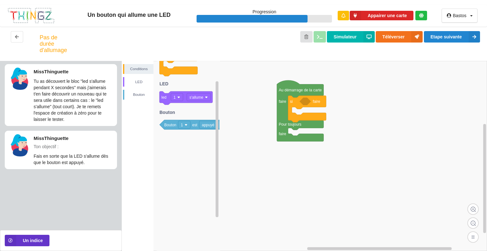
drag, startPoint x: 198, startPoint y: 135, endPoint x: 256, endPoint y: 112, distance: 62.8
click at [272, 107] on div "Conditions LED [PERSON_NAME] Au démarrage de la carte faire Pour toujours faire…" at bounding box center [304, 156] width 365 height 190
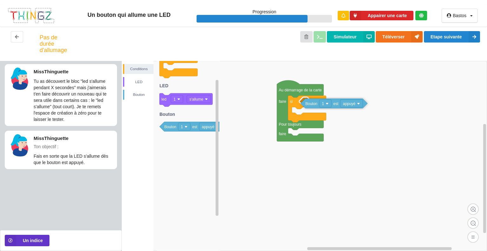
drag, startPoint x: 171, startPoint y: 128, endPoint x: 312, endPoint y: 105, distance: 143.0
click at [312, 105] on div "Conditions LED [PERSON_NAME] Au démarrage de la carte faire Pour toujours faire…" at bounding box center [304, 156] width 365 height 190
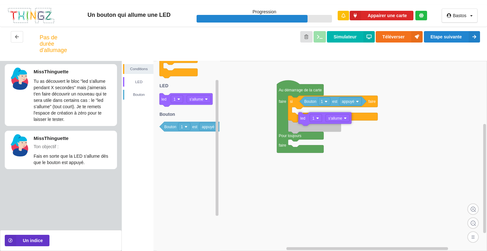
drag, startPoint x: 165, startPoint y: 101, endPoint x: 309, endPoint y: 111, distance: 144.9
click at [304, 119] on div "Conditions LED [PERSON_NAME] Au démarrage de la carte faire Pour toujours faire…" at bounding box center [304, 156] width 365 height 190
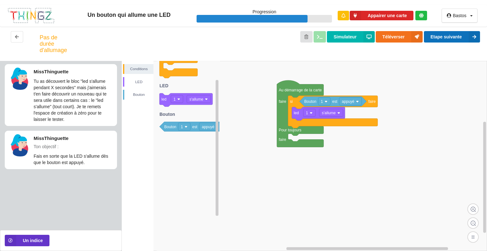
click at [448, 37] on button "Etape suivante" at bounding box center [452, 36] width 56 height 11
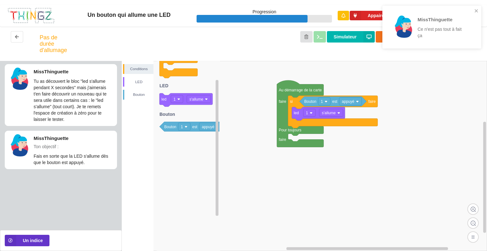
click at [471, 13] on div "MissThinguette Ce n'est pas tout à fait ça" at bounding box center [430, 27] width 86 height 34
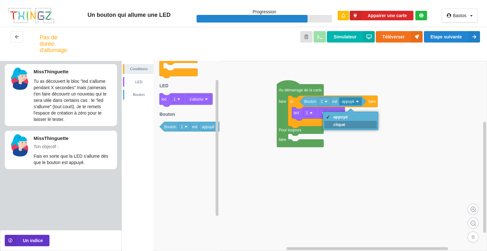
click at [346, 122] on div "cliqué" at bounding box center [340, 124] width 15 height 5
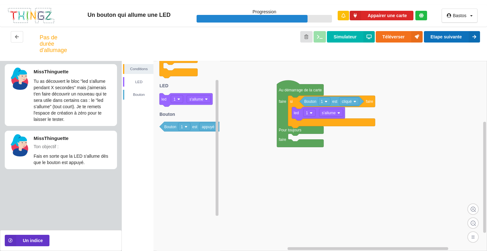
click at [453, 41] on button "Etape suivante" at bounding box center [452, 36] width 56 height 11
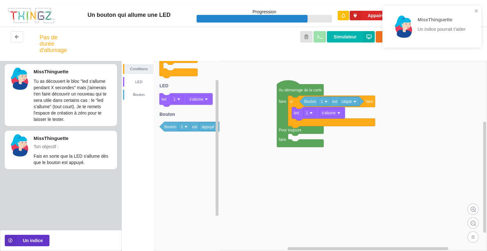
click at [473, 9] on div "MissThinguette Un indice pourrait t'aider" at bounding box center [429, 26] width 89 height 37
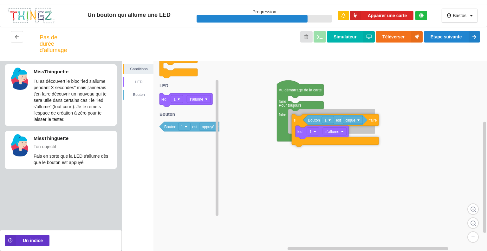
drag, startPoint x: 295, startPoint y: 106, endPoint x: 298, endPoint y: 122, distance: 16.7
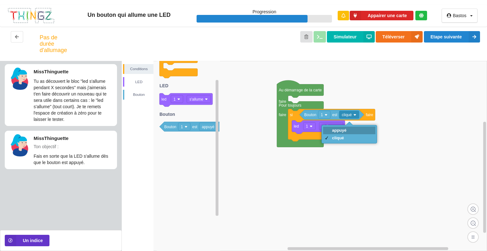
click at [344, 130] on div "appuyé" at bounding box center [339, 130] width 15 height 5
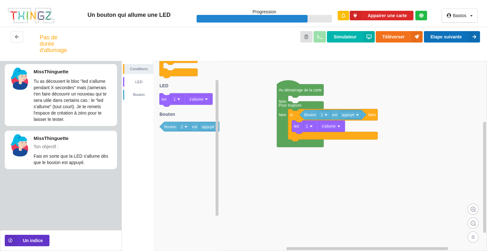
click at [440, 36] on button "Etape suivante" at bounding box center [452, 36] width 56 height 11
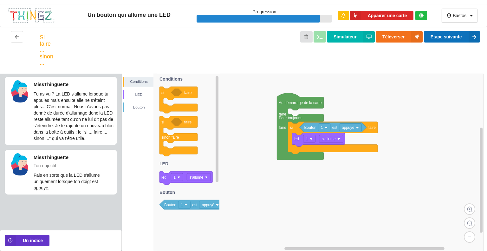
click at [448, 34] on button "Etape suivante" at bounding box center [452, 36] width 56 height 11
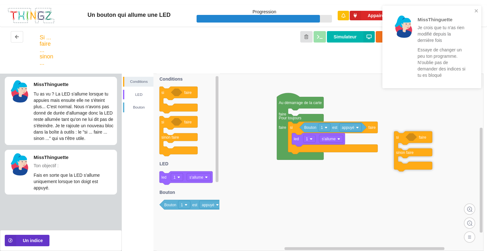
drag, startPoint x: 162, startPoint y: 121, endPoint x: 412, endPoint y: 124, distance: 249.8
click at [417, 124] on div "Conditions LED [PERSON_NAME] Au démarrage de la carte faire Pour toujours faire…" at bounding box center [304, 162] width 365 height 177
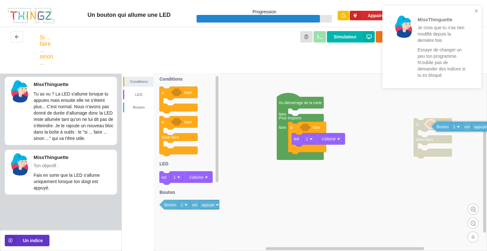
drag, startPoint x: 313, startPoint y: 127, endPoint x: 442, endPoint y: 126, distance: 129.0
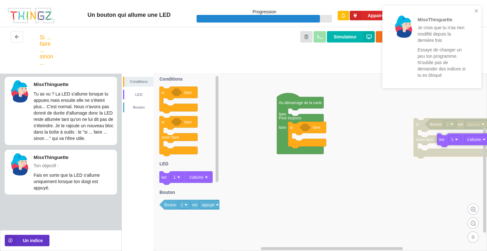
drag, startPoint x: 294, startPoint y: 137, endPoint x: 439, endPoint y: 137, distance: 145.5
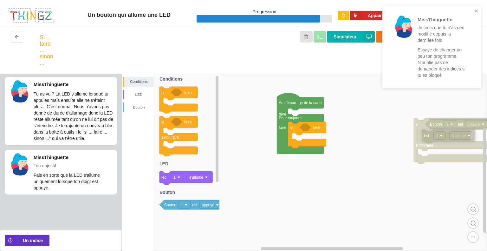
drag, startPoint x: 443, startPoint y: 139, endPoint x: 427, endPoint y: 136, distance: 15.9
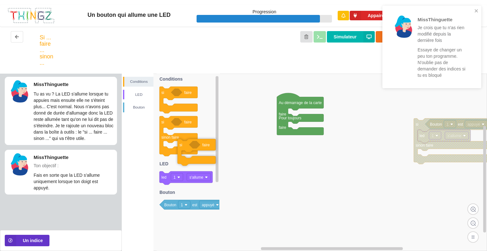
drag, startPoint x: 300, startPoint y: 129, endPoint x: 190, endPoint y: 146, distance: 112.0
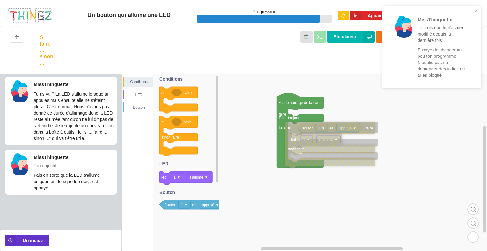
drag, startPoint x: 421, startPoint y: 127, endPoint x: 293, endPoint y: 131, distance: 128.5
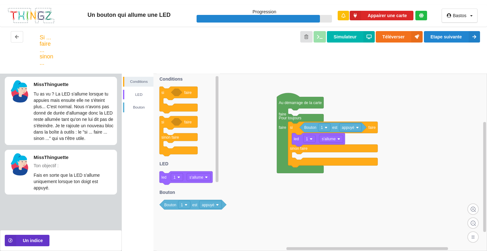
click at [205, 180] on rect at bounding box center [199, 177] width 24 height 8
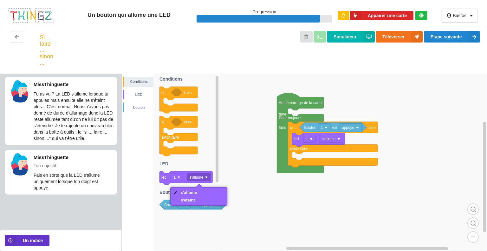
click at [206, 177] on image at bounding box center [206, 177] width 3 height 3
click at [202, 200] on div "s'éteint" at bounding box center [199, 200] width 54 height 8
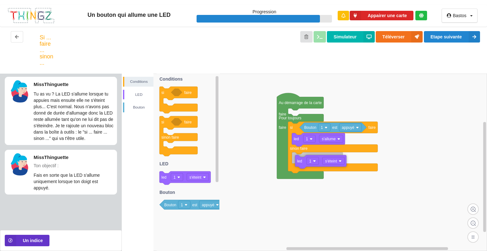
drag, startPoint x: 166, startPoint y: 179, endPoint x: 302, endPoint y: 163, distance: 136.6
click at [302, 163] on div "Conditions LED [PERSON_NAME] Au démarrage de la carte faire Pour toujours faire…" at bounding box center [304, 162] width 365 height 177
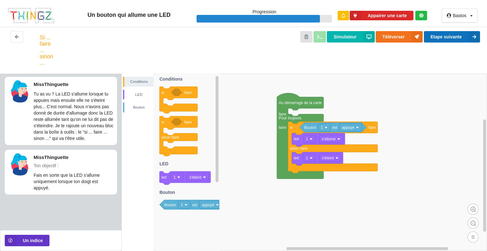
click at [464, 36] on button "Etape suivante" at bounding box center [452, 36] width 56 height 11
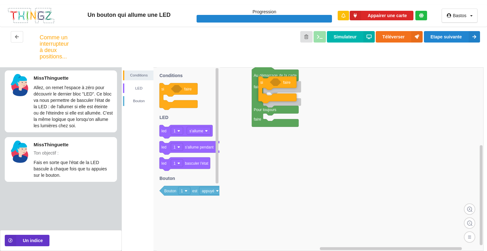
drag, startPoint x: 165, startPoint y: 94, endPoint x: 238, endPoint y: 87, distance: 73.0
click at [265, 87] on div "Conditions LED [PERSON_NAME] Au démarrage de la carte faire Pour toujours faire…" at bounding box center [304, 159] width 365 height 184
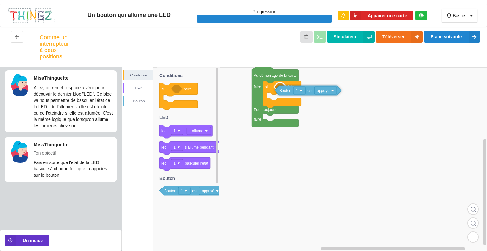
drag, startPoint x: 193, startPoint y: 195, endPoint x: 308, endPoint y: 95, distance: 152.6
click at [308, 95] on div "Conditions LED [PERSON_NAME] Au démarrage de la carte faire Pour toujours faire…" at bounding box center [304, 159] width 365 height 184
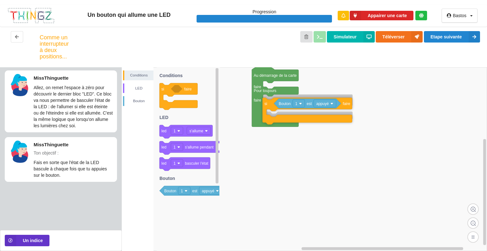
drag, startPoint x: 271, startPoint y: 88, endPoint x: 271, endPoint y: 105, distance: 16.5
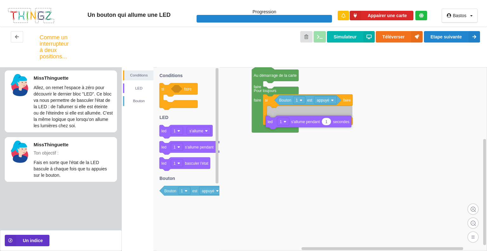
drag, startPoint x: 192, startPoint y: 150, endPoint x: 299, endPoint y: 122, distance: 109.8
click at [299, 122] on div "Conditions LED [PERSON_NAME] Au démarrage de la carte faire Pour toujours faire…" at bounding box center [304, 159] width 365 height 184
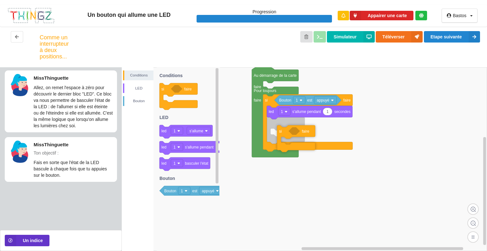
drag, startPoint x: 171, startPoint y: 94, endPoint x: 288, endPoint y: 135, distance: 125.1
click at [288, 136] on div "Conditions LED [PERSON_NAME] Au démarrage de la carte faire Pour toujours faire…" at bounding box center [304, 159] width 365 height 184
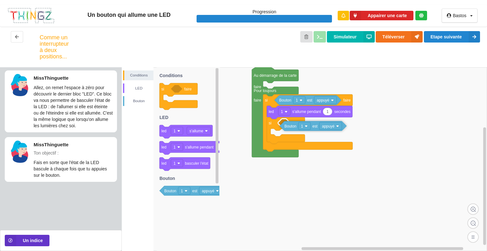
drag, startPoint x: 174, startPoint y: 194, endPoint x: 295, endPoint y: 129, distance: 136.5
click at [295, 129] on div "Conditions LED [PERSON_NAME] Au démarrage de la carte faire Pour toujours faire…" at bounding box center [304, 159] width 365 height 184
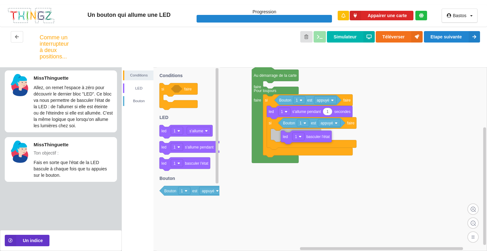
drag, startPoint x: 160, startPoint y: 164, endPoint x: 281, endPoint y: 137, distance: 124.1
click at [281, 137] on div "Conditions LED [PERSON_NAME] Au démarrage de la carte faire Pour toujours faire…" at bounding box center [304, 159] width 365 height 184
click at [433, 34] on button "Etape suivante" at bounding box center [452, 36] width 56 height 11
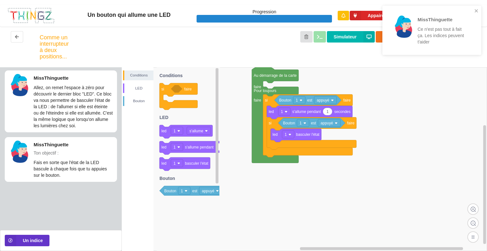
click at [471, 13] on div "MissThinguette Ce n'est pas tout à fait ça. Les indices peuvent t'aider" at bounding box center [430, 30] width 86 height 40
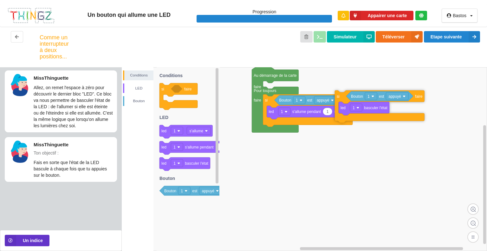
drag, startPoint x: 271, startPoint y: 124, endPoint x: 339, endPoint y: 97, distance: 73.0
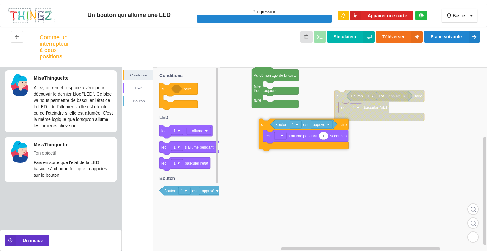
drag, startPoint x: 268, startPoint y: 104, endPoint x: 261, endPoint y: 149, distance: 46.1
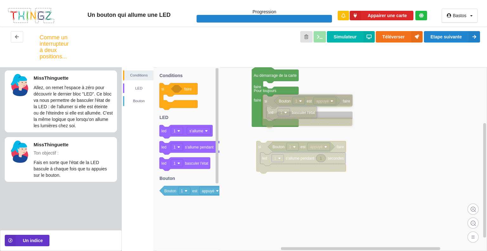
drag, startPoint x: 341, startPoint y: 98, endPoint x: 269, endPoint y: 102, distance: 72.1
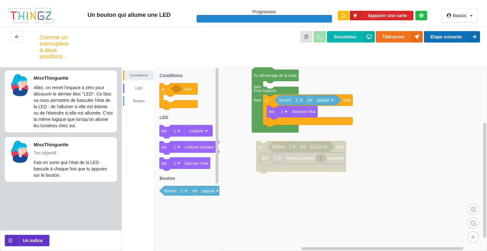
click at [437, 37] on button "Etape suivante" at bounding box center [452, 36] width 56 height 11
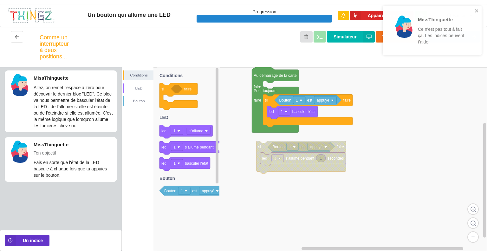
click at [474, 9] on div "MissThinguette Ce n'est pas tout à fait ça. Les indices peuvent t'aider" at bounding box center [429, 30] width 89 height 44
click at [474, 13] on div "MissThinguette Ce n'est pas tout à fait ça. Les indices peuvent t'aider" at bounding box center [429, 30] width 89 height 44
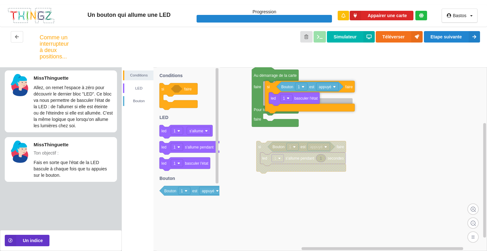
drag, startPoint x: 271, startPoint y: 101, endPoint x: 273, endPoint y: 87, distance: 14.4
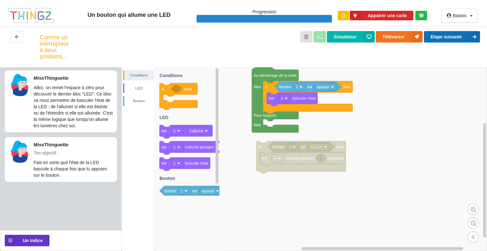
click at [454, 40] on button "Etape suivante" at bounding box center [452, 36] width 56 height 11
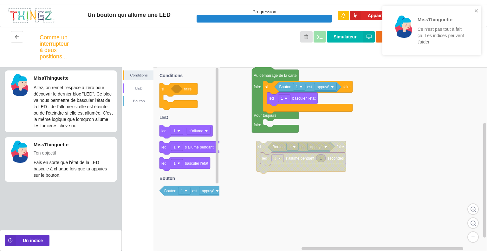
click at [473, 14] on div "MissThinguette Ce n'est pas tout à fait ça. Les indices peuvent t'aider" at bounding box center [429, 30] width 89 height 44
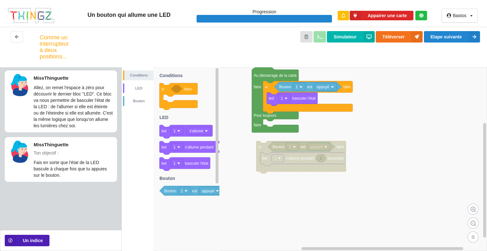
click at [28, 245] on button "Un indice" at bounding box center [27, 240] width 45 height 11
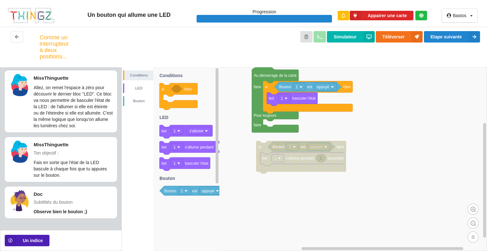
click at [29, 243] on button "Un indice" at bounding box center [27, 240] width 45 height 11
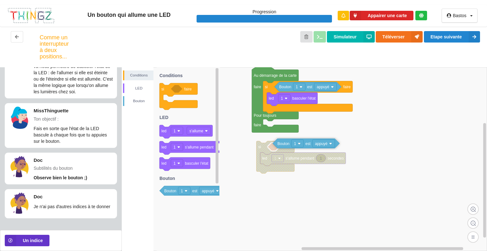
drag, startPoint x: 273, startPoint y: 150, endPoint x: 277, endPoint y: 148, distance: 5.0
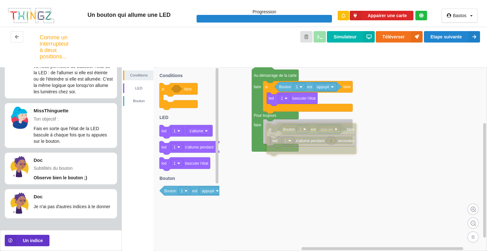
drag, startPoint x: 261, startPoint y: 151, endPoint x: 271, endPoint y: 133, distance: 20.7
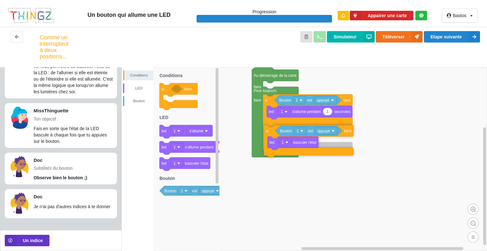
drag, startPoint x: 266, startPoint y: 89, endPoint x: 267, endPoint y: 133, distance: 44.1
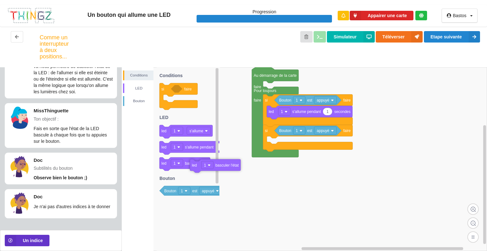
drag, startPoint x: 274, startPoint y: 147, endPoint x: 197, endPoint y: 170, distance: 80.3
click at [204, 132] on rect at bounding box center [199, 131] width 24 height 8
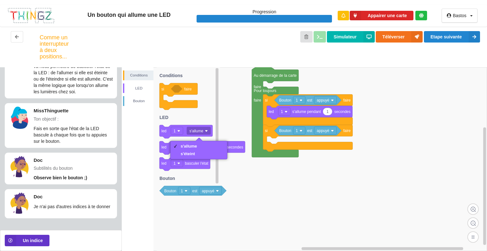
click at [208, 131] on image at bounding box center [206, 130] width 3 height 3
click at [198, 154] on div "s'éteint" at bounding box center [199, 154] width 54 height 8
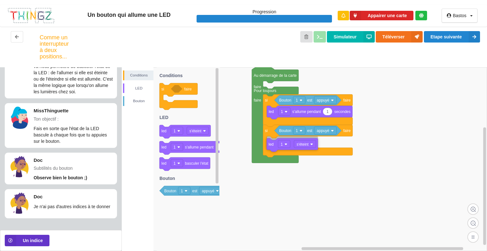
drag, startPoint x: 169, startPoint y: 133, endPoint x: 276, endPoint y: 146, distance: 108.0
click at [276, 146] on div "Conditions LED [PERSON_NAME] Au démarrage de la carte faire Pour toujours faire…" at bounding box center [304, 159] width 365 height 184
click at [457, 39] on button "Etape suivante" at bounding box center [452, 36] width 56 height 11
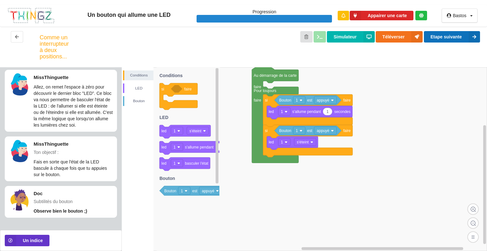
scroll to position [0, 0]
click at [456, 39] on button "Etape suivante" at bounding box center [452, 36] width 56 height 11
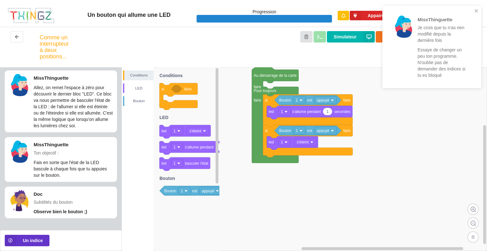
click at [472, 16] on div "MissThinguette Je crois que tu n'as rien modifié depuis la dernière fois Essaye…" at bounding box center [430, 47] width 86 height 74
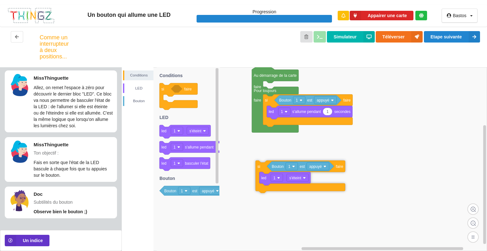
drag, startPoint x: 270, startPoint y: 129, endPoint x: 261, endPoint y: 169, distance: 40.9
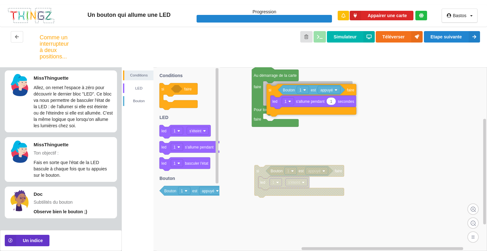
drag, startPoint x: 269, startPoint y: 102, endPoint x: 273, endPoint y: 91, distance: 11.6
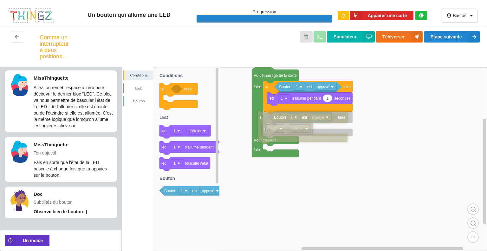
drag, startPoint x: 268, startPoint y: 174, endPoint x: 271, endPoint y: 120, distance: 54.0
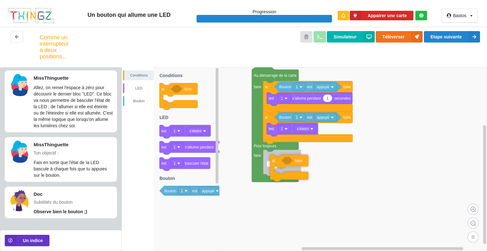
drag, startPoint x: 169, startPoint y: 88, endPoint x: 270, endPoint y: 165, distance: 126.6
click at [279, 159] on div "Conditions LED [PERSON_NAME] Au démarrage de la carte faire Pour toujours faire…" at bounding box center [304, 159] width 365 height 184
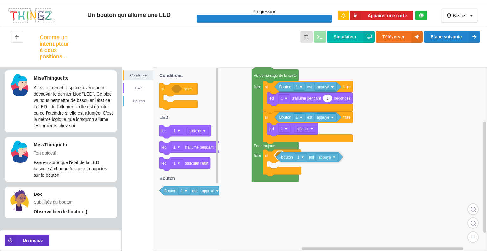
drag, startPoint x: 170, startPoint y: 192, endPoint x: 287, endPoint y: 158, distance: 121.4
click at [287, 158] on div "Conditions LED [PERSON_NAME] Au démarrage de la carte faire Pour toujours faire…" at bounding box center [304, 159] width 365 height 184
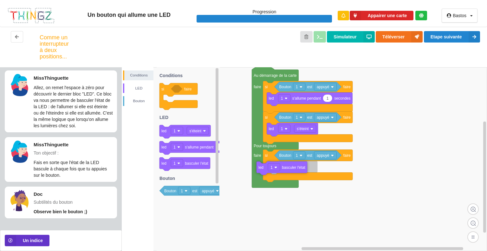
drag, startPoint x: 194, startPoint y: 166, endPoint x: 291, endPoint y: 170, distance: 97.4
click at [291, 170] on div "Conditions LED Bouton Au démarrage de la carte faire Pour toujours faire si fai…" at bounding box center [304, 159] width 365 height 184
click at [465, 36] on button "Etape suivante" at bounding box center [452, 36] width 56 height 11
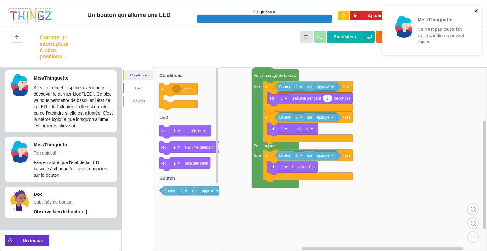
click at [476, 12] on icon "close" at bounding box center [476, 10] width 4 height 5
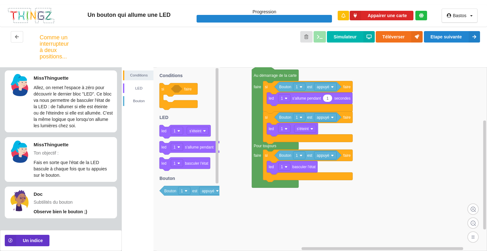
click at [73, 209] on p "Observe bien le bouton ;)" at bounding box center [74, 211] width 80 height 6
click at [32, 237] on button "Un indice" at bounding box center [27, 240] width 45 height 11
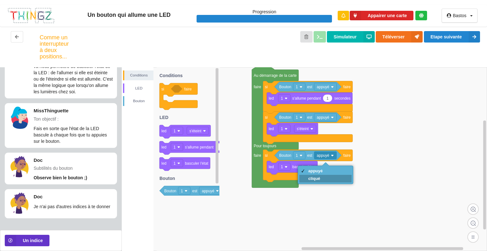
click at [313, 178] on div "cliqué" at bounding box center [315, 178] width 15 height 5
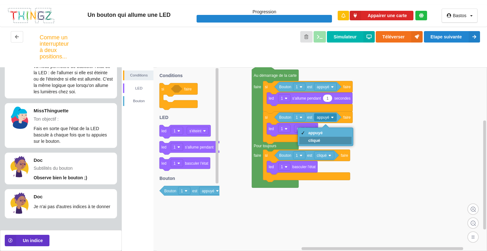
click at [326, 143] on div "cliqué" at bounding box center [325, 141] width 52 height 8
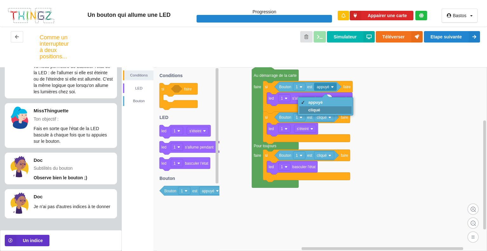
click at [330, 112] on div "cliqué" at bounding box center [325, 110] width 52 height 8
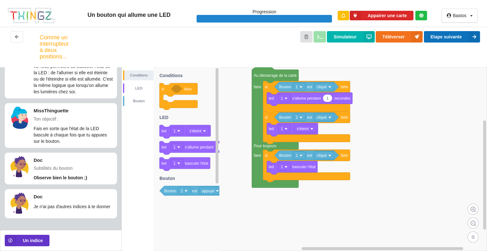
click at [462, 38] on button "Etape suivante" at bounding box center [452, 36] width 56 height 11
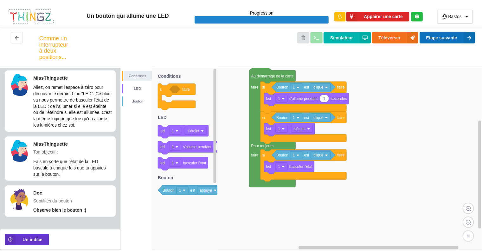
scroll to position [0, 0]
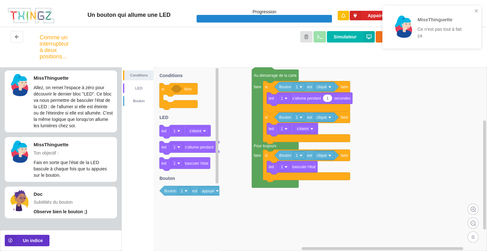
click at [480, 11] on div "MissThinguette Ce n'est pas tout à fait ça" at bounding box center [431, 27] width 99 height 43
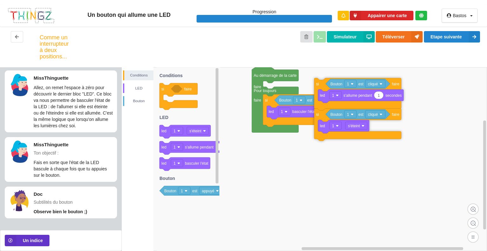
drag, startPoint x: 267, startPoint y: 92, endPoint x: 356, endPoint y: 84, distance: 88.8
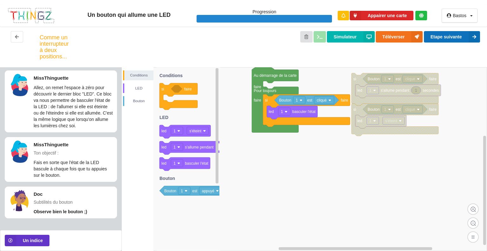
click at [435, 36] on button "Etape suivante" at bounding box center [452, 36] width 56 height 11
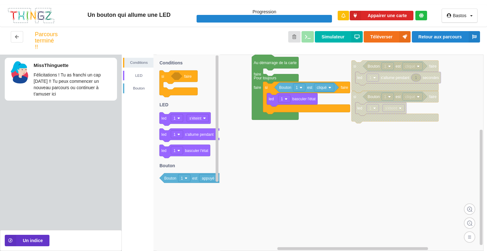
drag, startPoint x: 374, startPoint y: 67, endPoint x: 320, endPoint y: 93, distance: 59.7
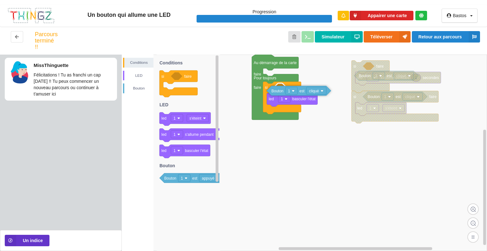
drag, startPoint x: 320, startPoint y: 93, endPoint x: 313, endPoint y: 97, distance: 8.3
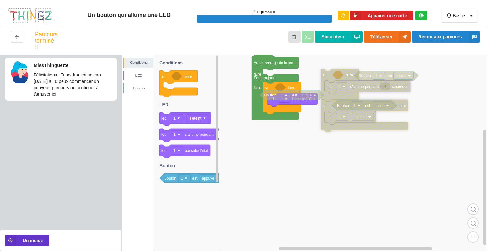
drag, startPoint x: 366, startPoint y: 67, endPoint x: 112, endPoint y: 116, distance: 259.3
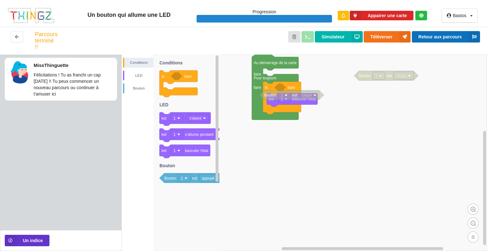
click at [438, 36] on button "Retour aux parcours" at bounding box center [446, 36] width 68 height 11
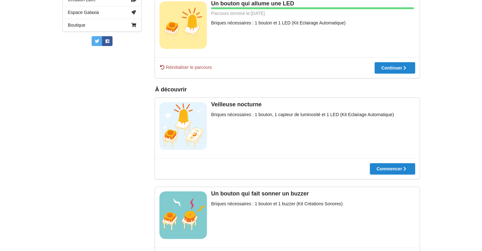
scroll to position [159, 0]
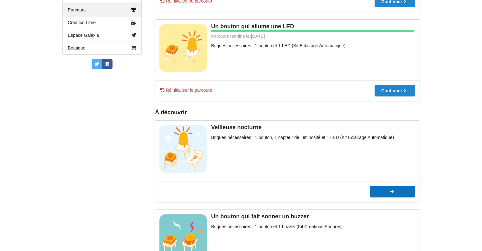
click at [385, 191] on div at bounding box center [392, 191] width 45 height 4
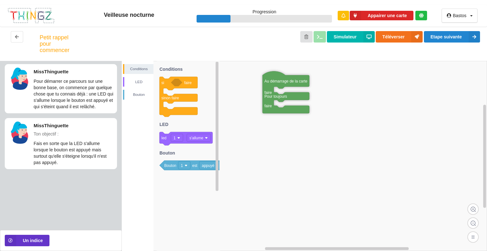
drag, startPoint x: 368, startPoint y: 138, endPoint x: 273, endPoint y: 81, distance: 110.4
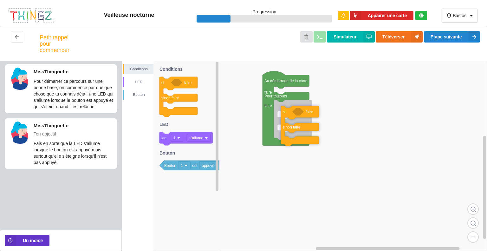
drag, startPoint x: 161, startPoint y: 81, endPoint x: 282, endPoint y: 106, distance: 122.9
click at [282, 106] on div "Conditions LED [PERSON_NAME] Au démarrage de la carte faire Pour toujours faire…" at bounding box center [304, 156] width 365 height 190
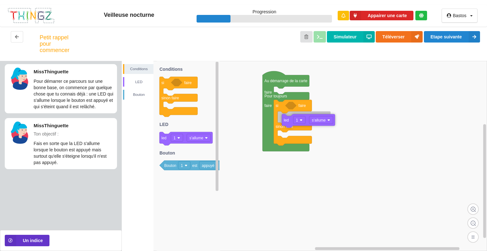
drag, startPoint x: 161, startPoint y: 142, endPoint x: 282, endPoint y: 121, distance: 123.2
click at [282, 121] on div "Conditions LED [PERSON_NAME] Au démarrage de la carte faire Pour toujours faire…" at bounding box center [304, 156] width 365 height 190
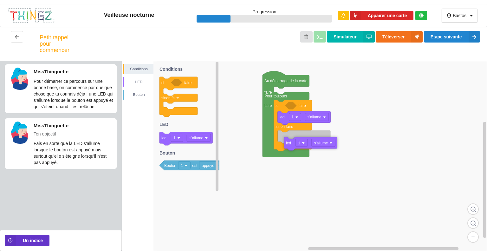
drag, startPoint x: 167, startPoint y: 141, endPoint x: 292, endPoint y: 146, distance: 124.7
click at [292, 146] on div "Conditions LED [PERSON_NAME] Au démarrage de la carte faire Pour toujours faire…" at bounding box center [304, 156] width 365 height 190
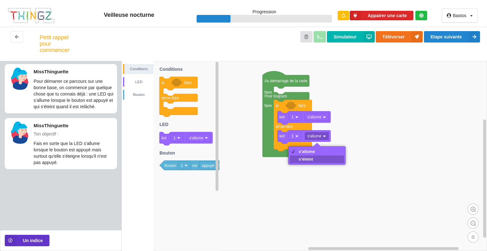
click at [317, 158] on div "s'éteint" at bounding box center [317, 159] width 54 height 8
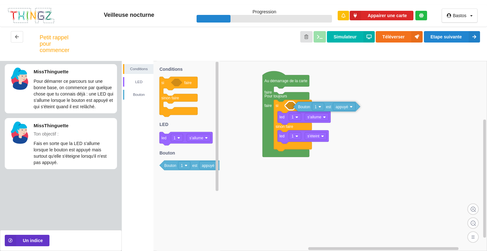
drag, startPoint x: 170, startPoint y: 167, endPoint x: 304, endPoint y: 109, distance: 146.1
click at [304, 109] on div "Conditions LED [PERSON_NAME] Au démarrage de la carte faire Pour toujours faire…" at bounding box center [304, 156] width 365 height 190
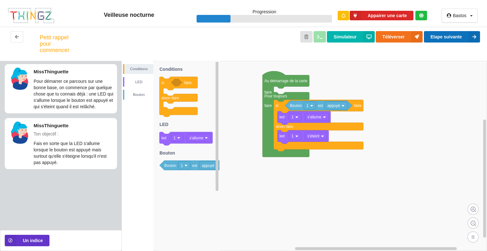
click at [436, 37] on button "Etape suivante" at bounding box center [452, 36] width 56 height 11
